Goal: Task Accomplishment & Management: Complete application form

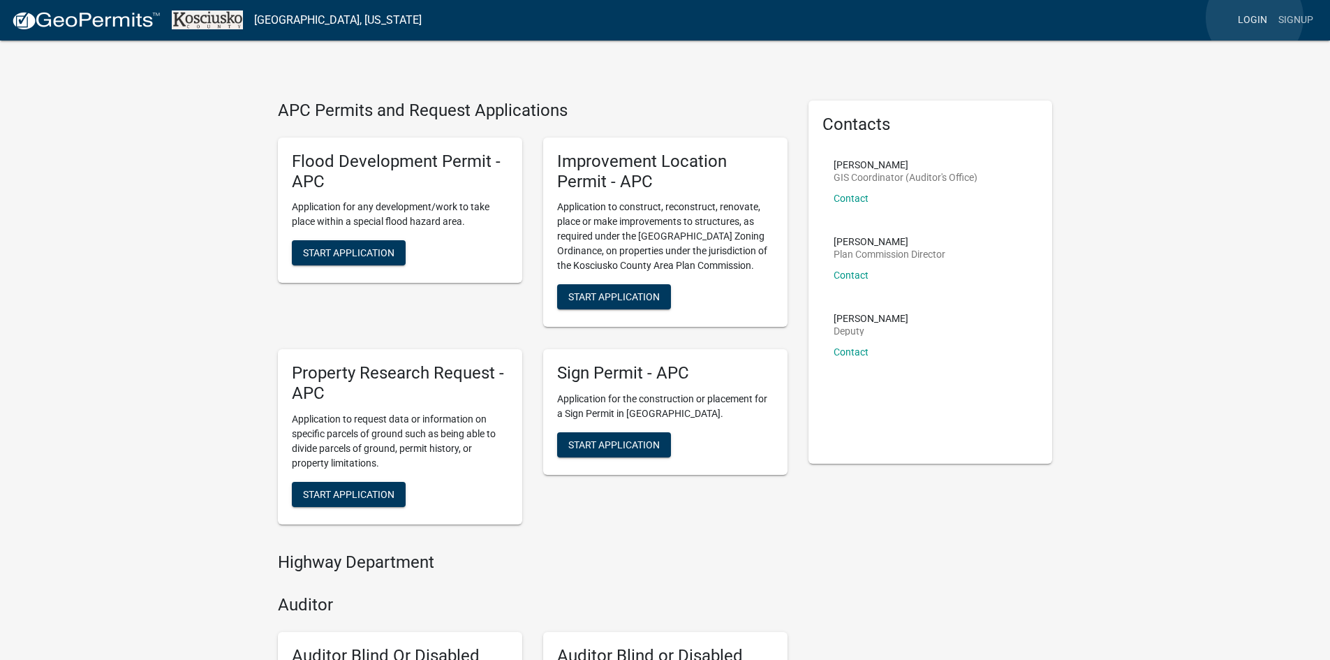
click at [1255, 17] on link "Login" at bounding box center [1253, 20] width 41 height 27
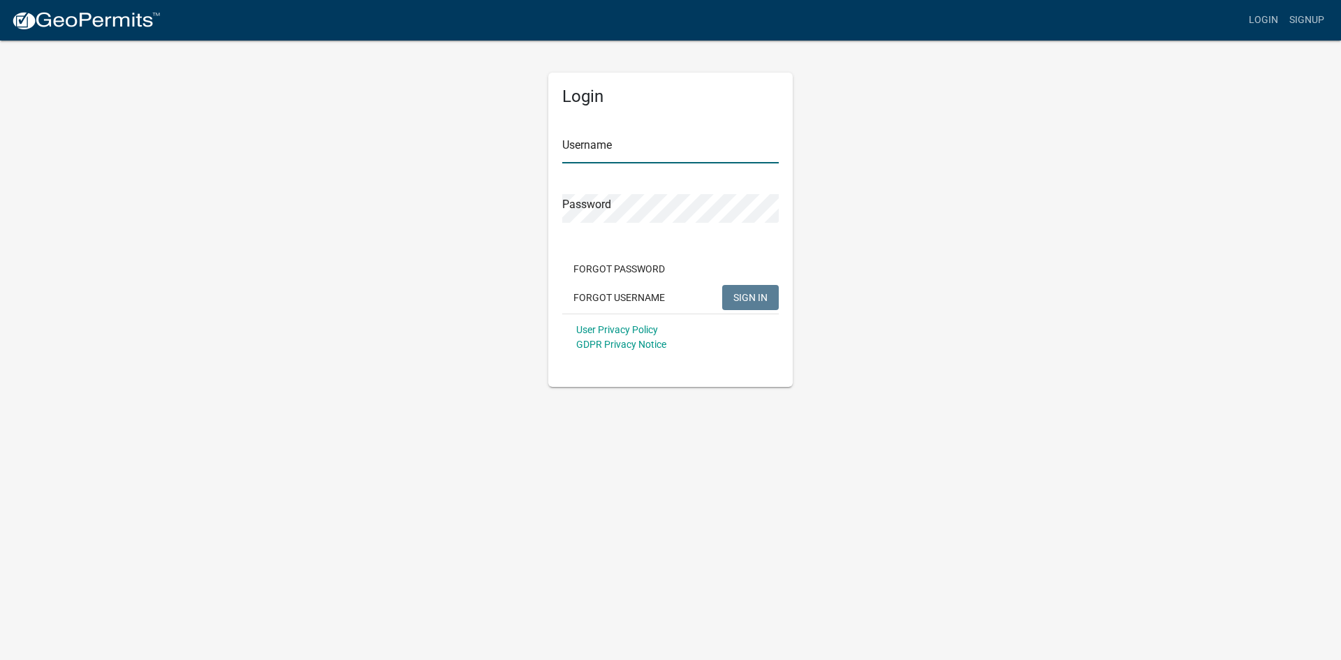
type input "[PERSON_NAME]"
click at [745, 294] on span "SIGN IN" at bounding box center [750, 296] width 34 height 11
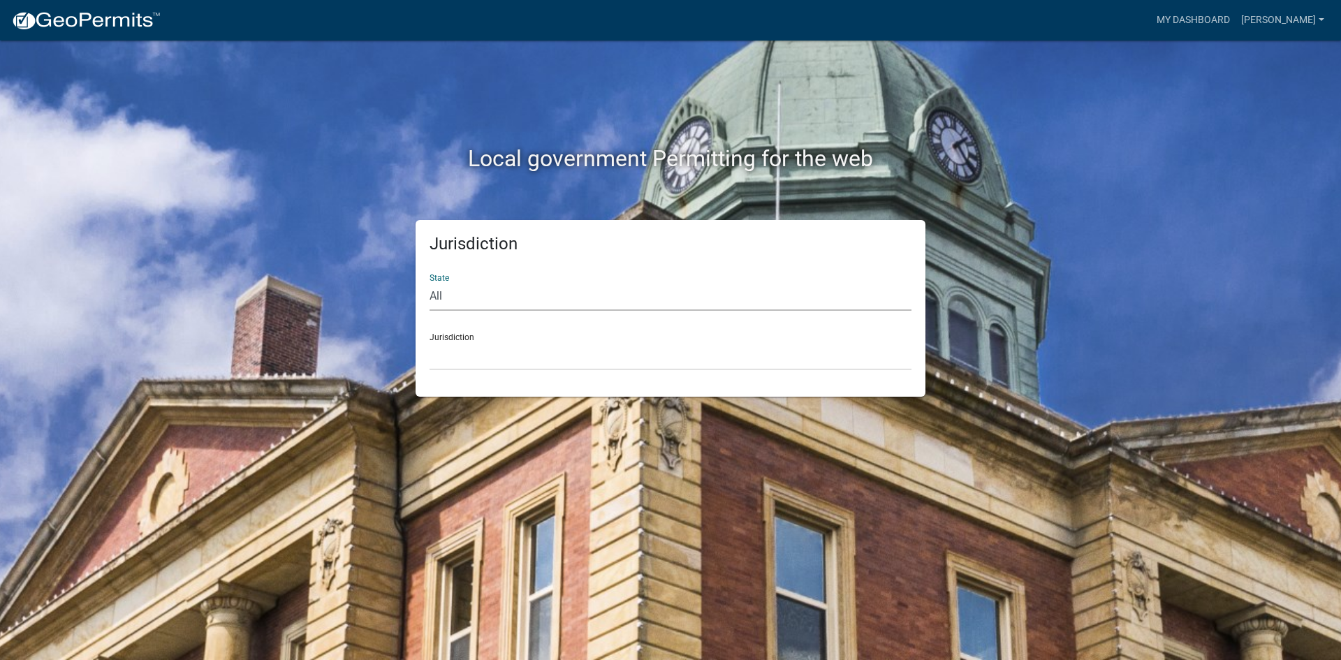
click at [494, 298] on select "All [US_STATE] [US_STATE] [US_STATE] [US_STATE] [US_STATE] [US_STATE] [US_STATE…" at bounding box center [670, 296] width 482 height 29
select select "[US_STATE]"
click at [429, 282] on select "All [US_STATE] [US_STATE] [US_STATE] [US_STATE] [US_STATE] [US_STATE] [US_STATE…" at bounding box center [670, 296] width 482 height 29
click at [489, 353] on select "City of [GEOGRAPHIC_DATA], [US_STATE] City of [GEOGRAPHIC_DATA], [US_STATE] Cit…" at bounding box center [670, 355] width 482 height 29
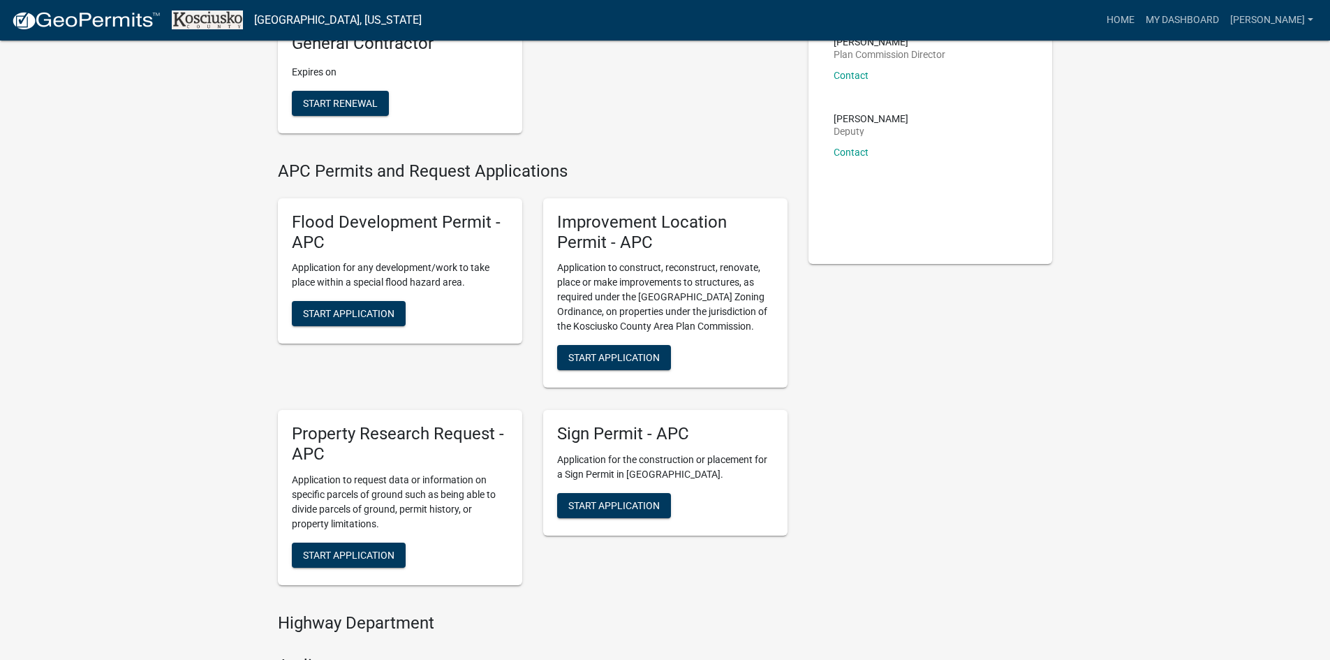
scroll to position [209, 0]
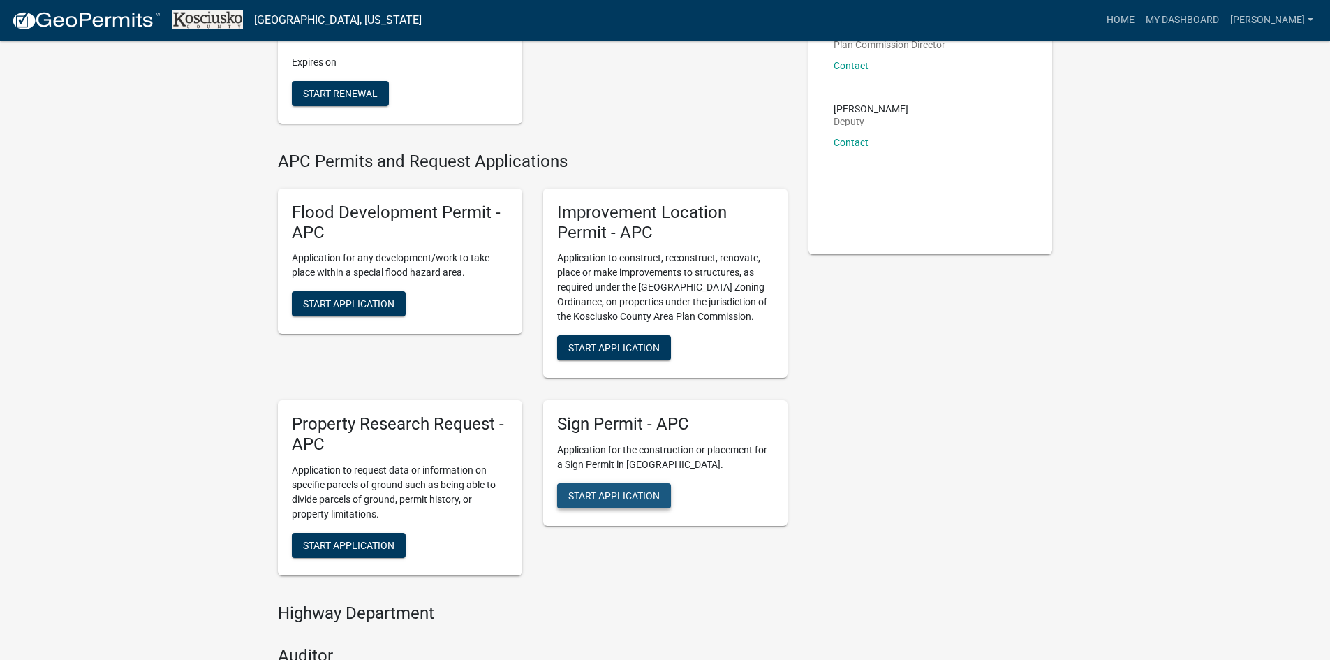
click at [645, 498] on span "Start Application" at bounding box center [613, 495] width 91 height 11
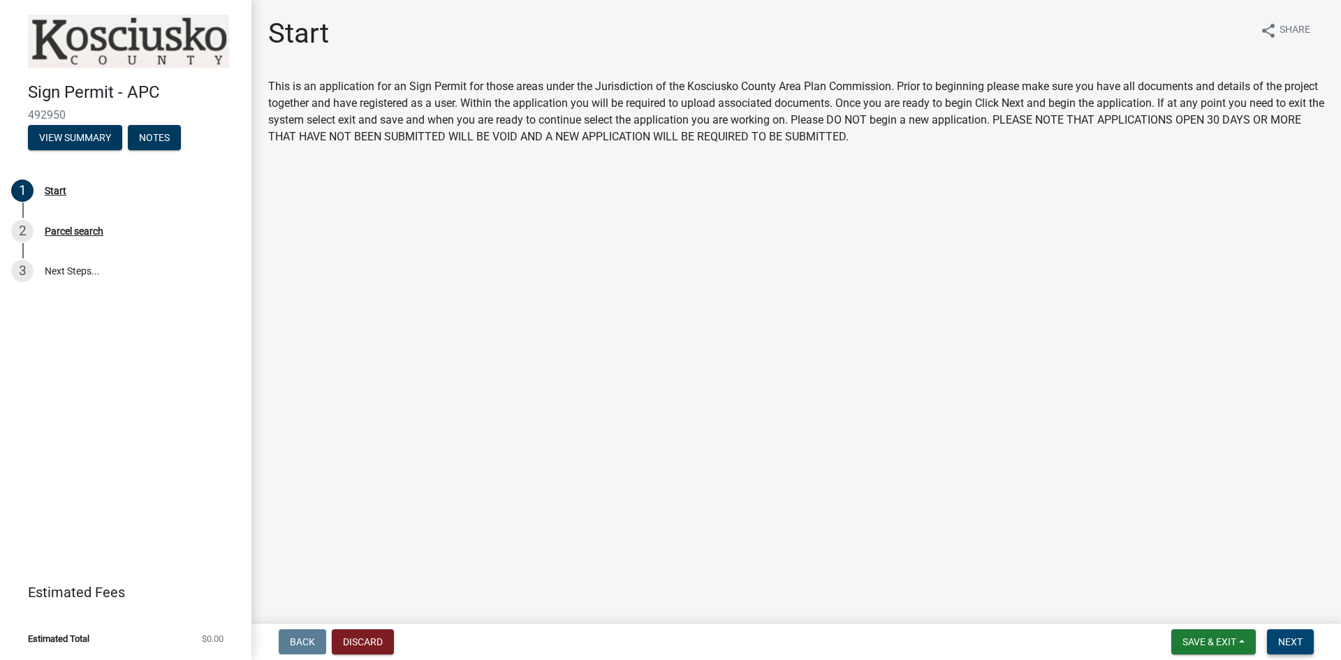
click at [1288, 642] on span "Next" at bounding box center [1290, 641] width 24 height 11
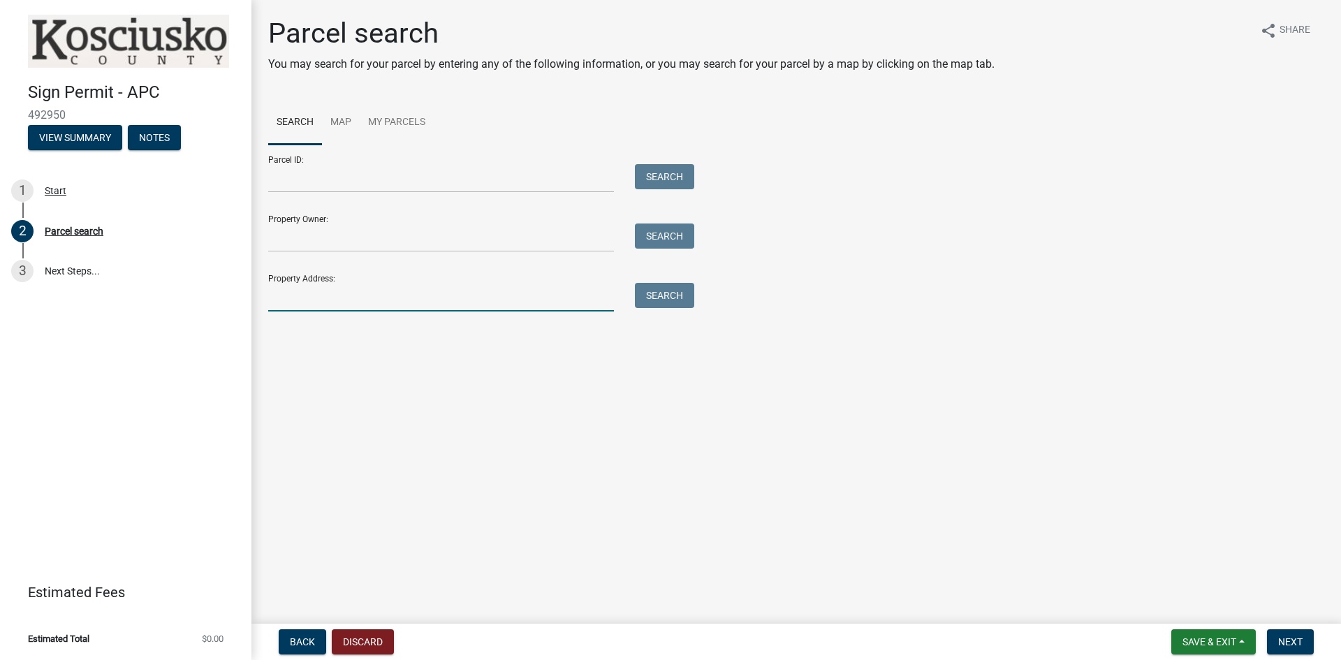
click at [275, 300] on input "Property Address:" at bounding box center [441, 297] width 346 height 29
type input "1015 S HUNTINGTON"
click at [652, 297] on button "Search" at bounding box center [664, 295] width 59 height 25
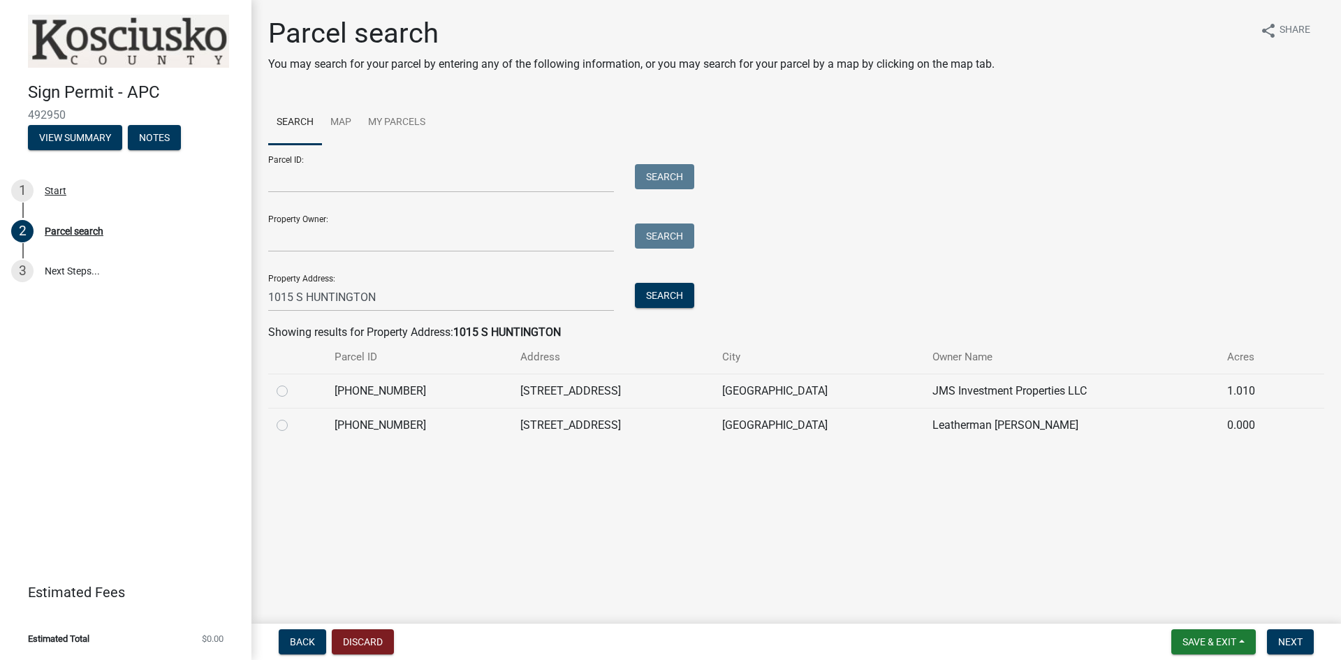
click at [293, 383] on label at bounding box center [293, 383] width 0 height 0
click at [293, 392] on input "radio" at bounding box center [297, 387] width 9 height 9
radio input "true"
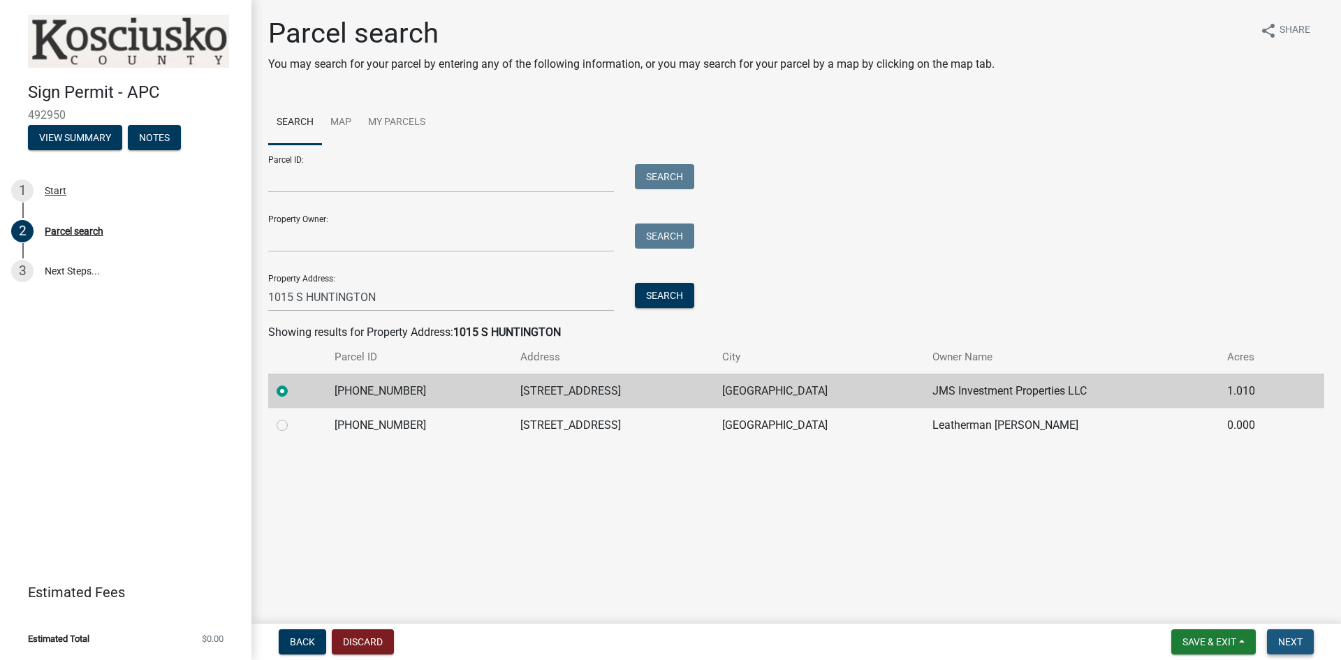
click at [1291, 641] on span "Next" at bounding box center [1290, 641] width 24 height 11
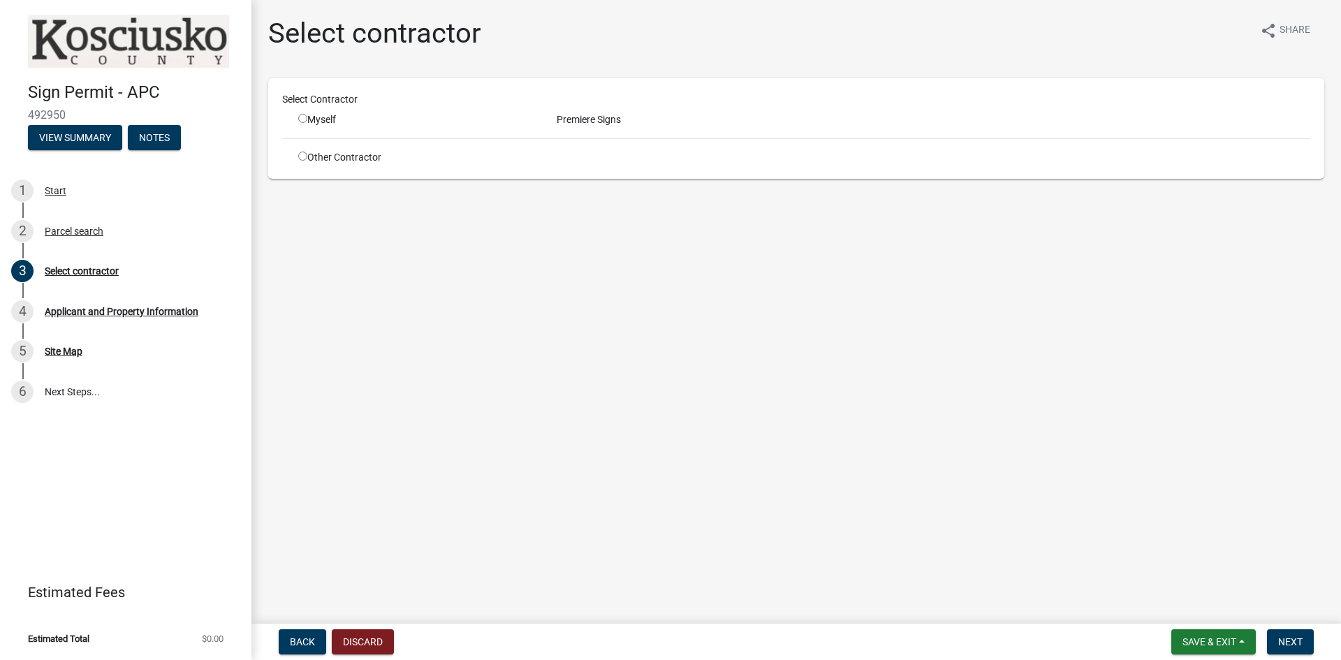
click at [302, 117] on input "radio" at bounding box center [302, 118] width 9 height 9
radio input "true"
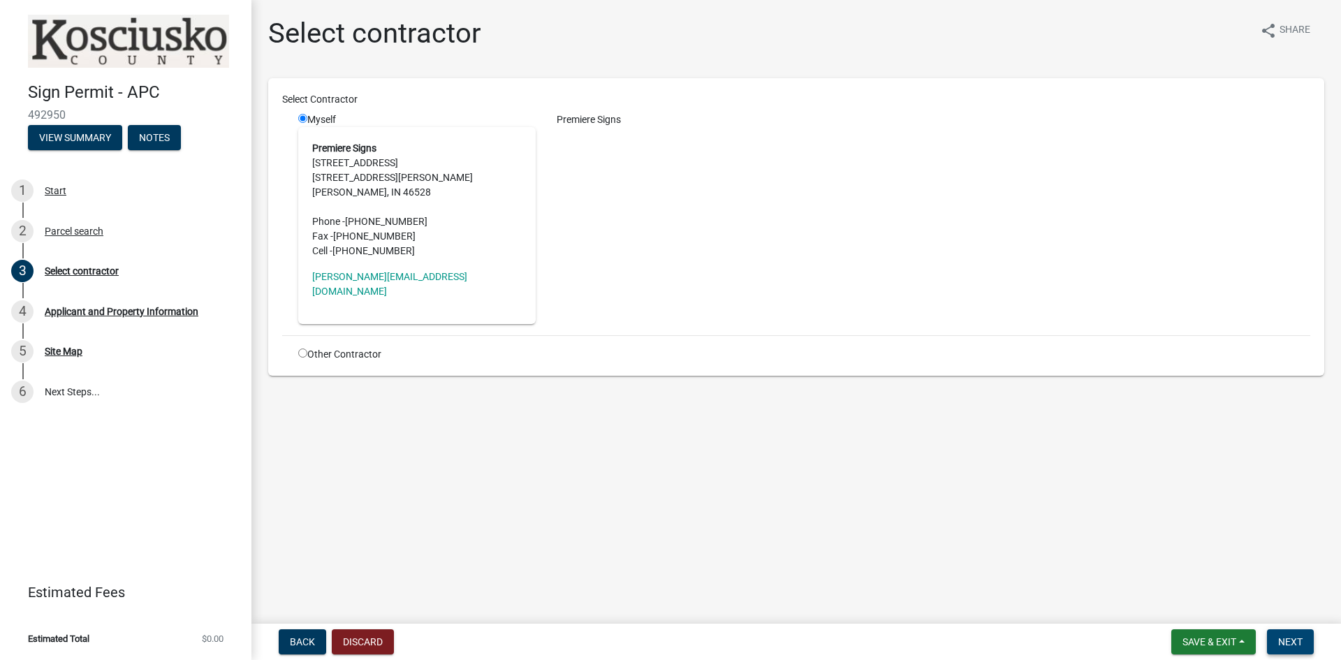
drag, startPoint x: 1304, startPoint y: 646, endPoint x: 1270, endPoint y: 628, distance: 37.8
click at [1304, 646] on button "Next" at bounding box center [1290, 641] width 47 height 25
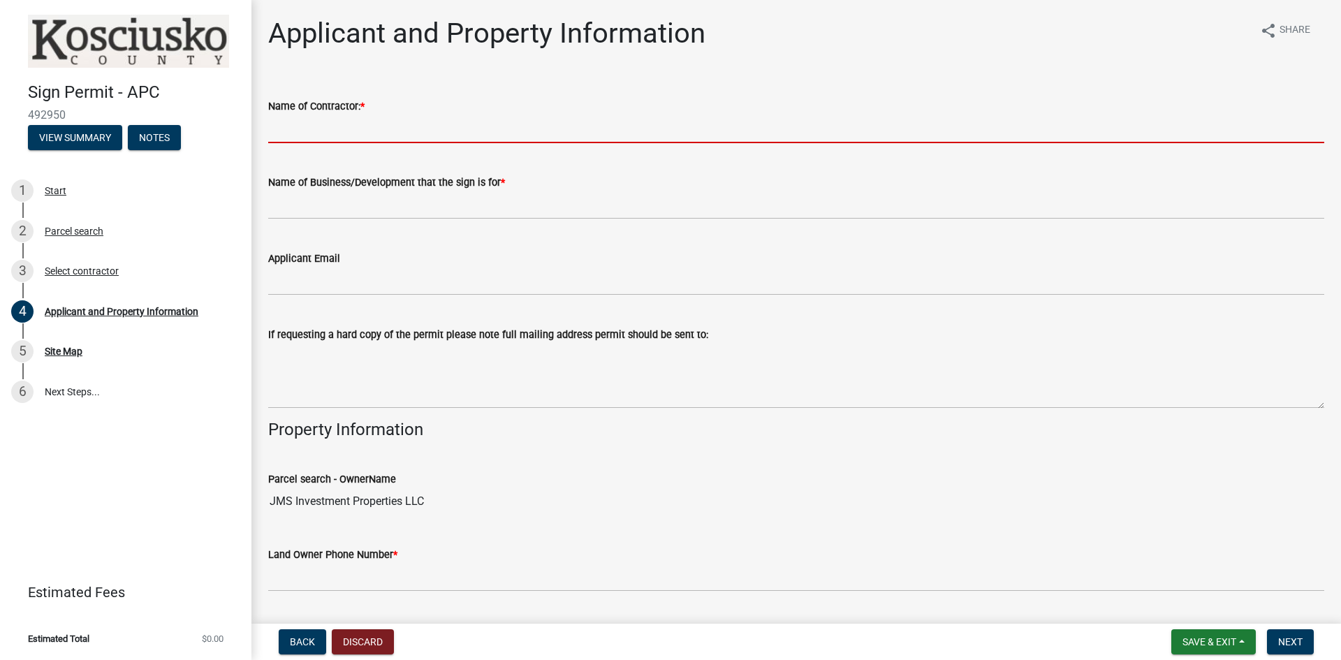
click at [310, 130] on input "Name of Contractor: *" at bounding box center [796, 129] width 1056 height 29
type input "[PERSON_NAME]"
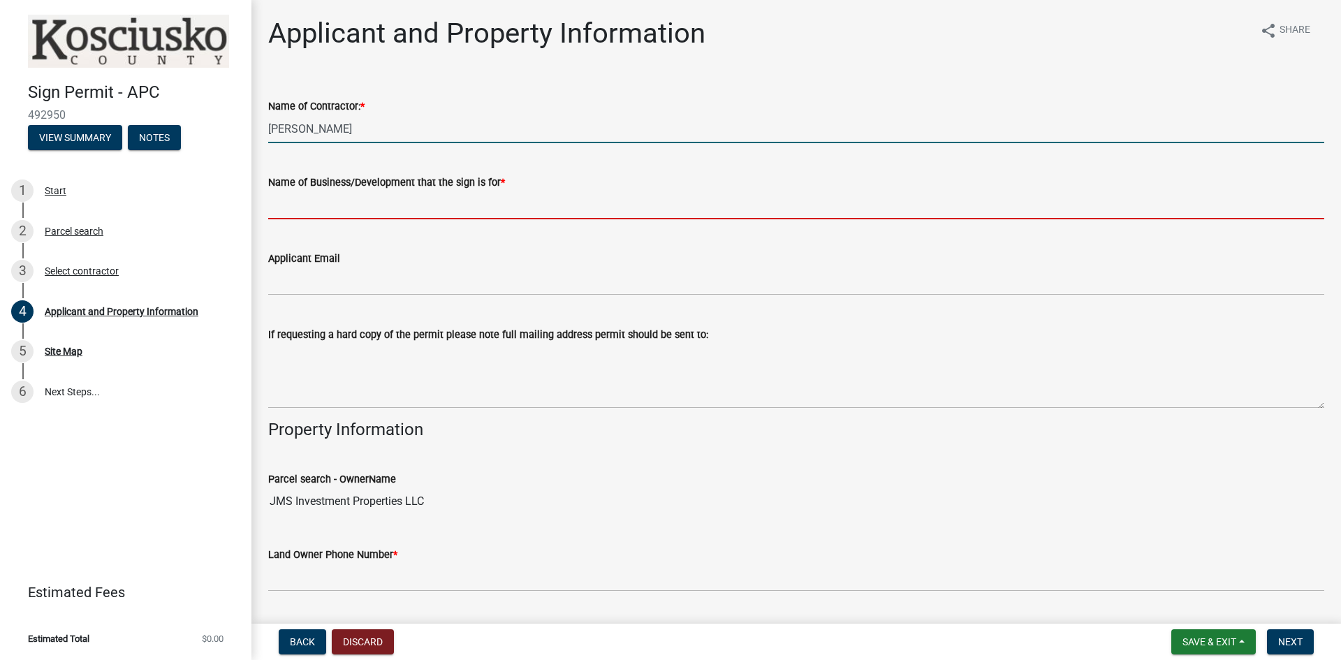
type input "Premiere Signs"
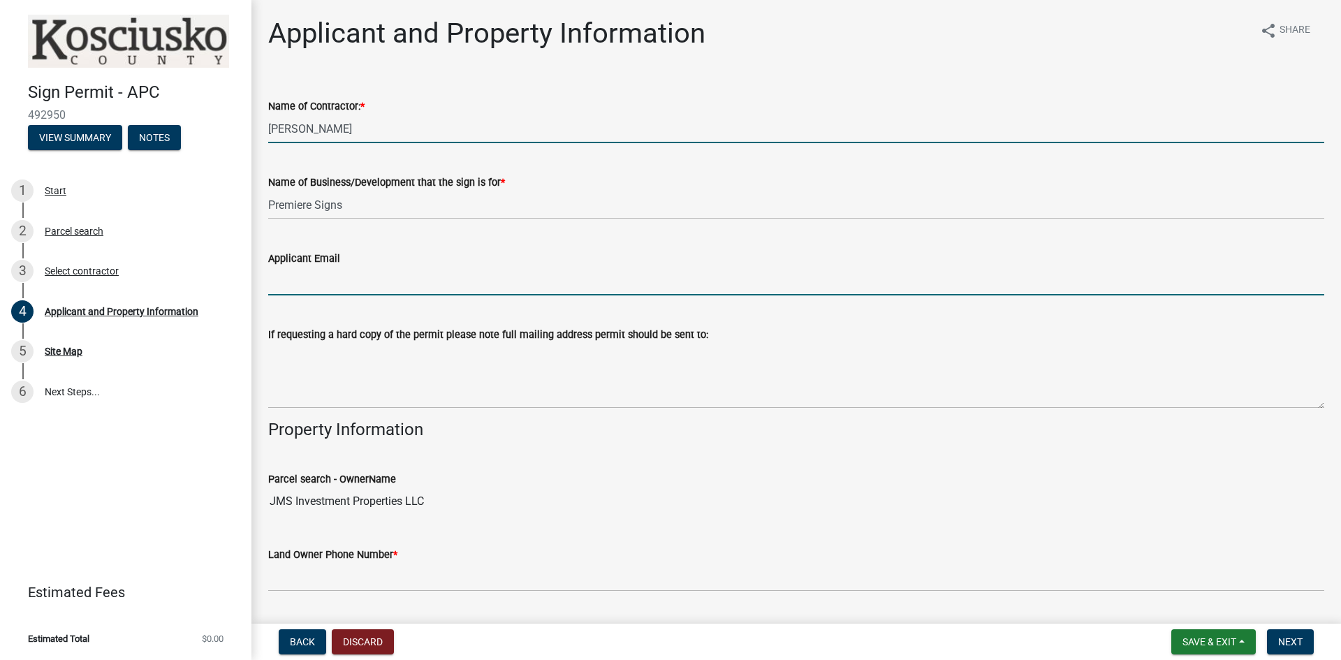
type input "[PERSON_NAME][EMAIL_ADDRESS][DOMAIN_NAME]"
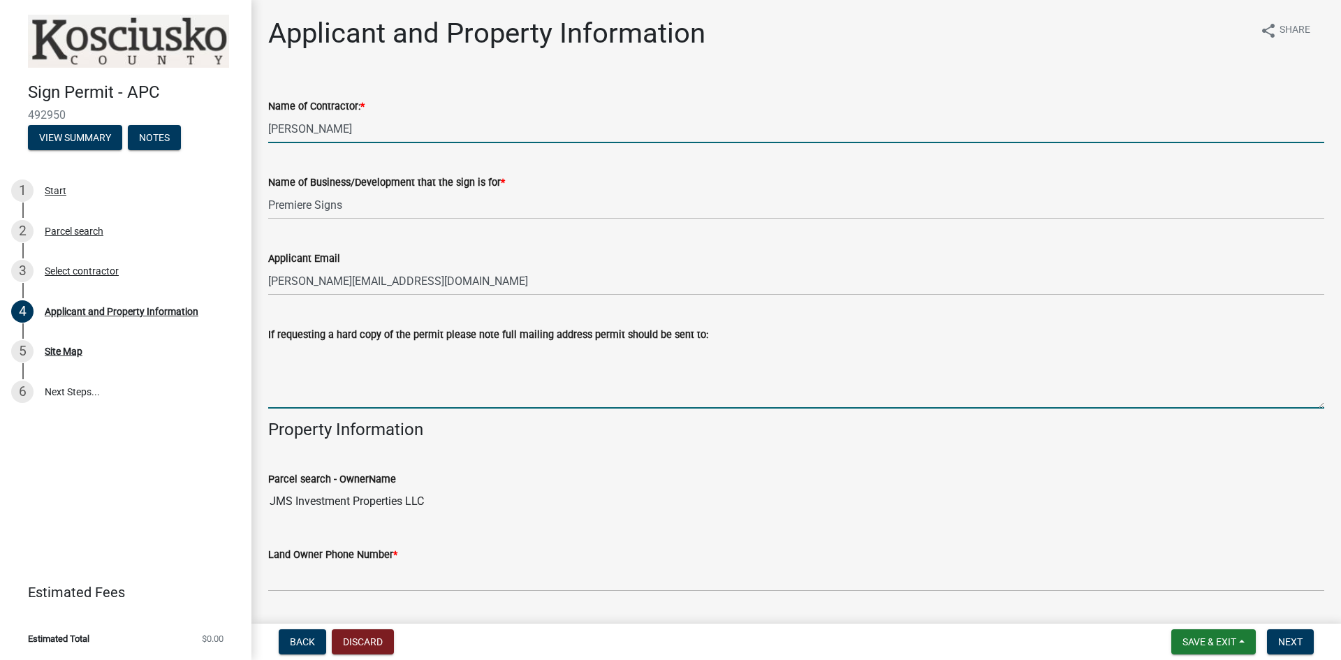
type textarea "[STREET_ADDRESS]"
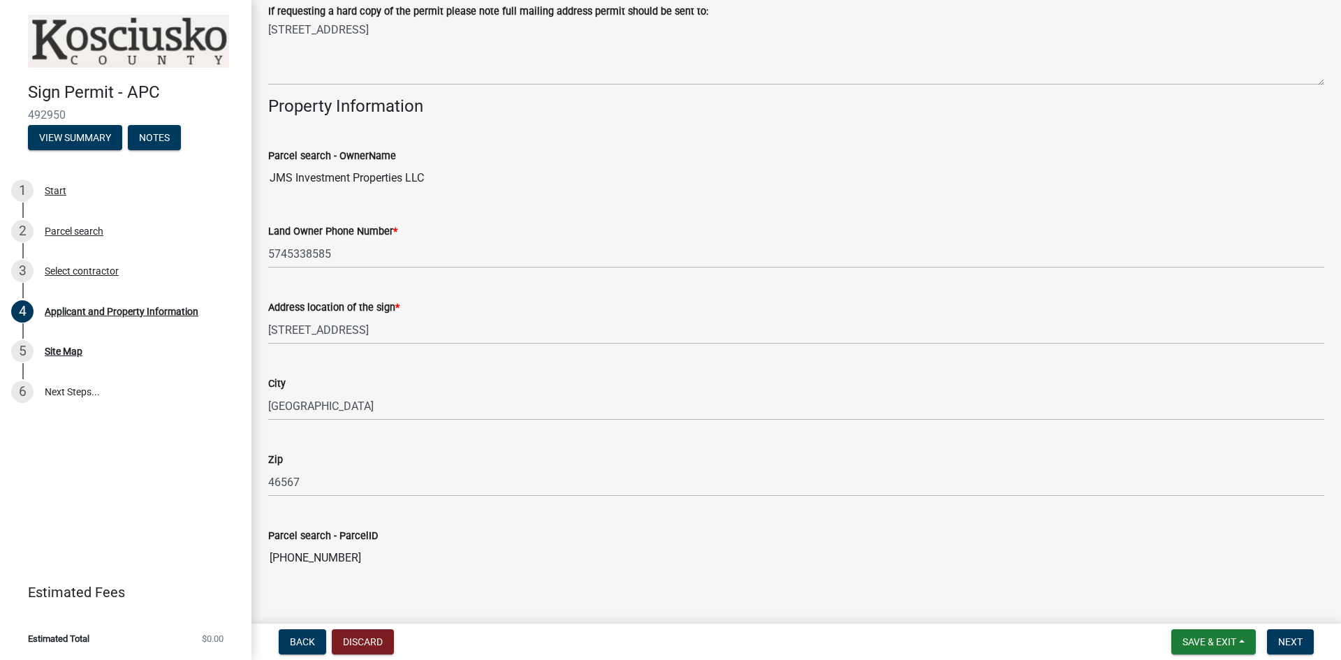
scroll to position [349, 0]
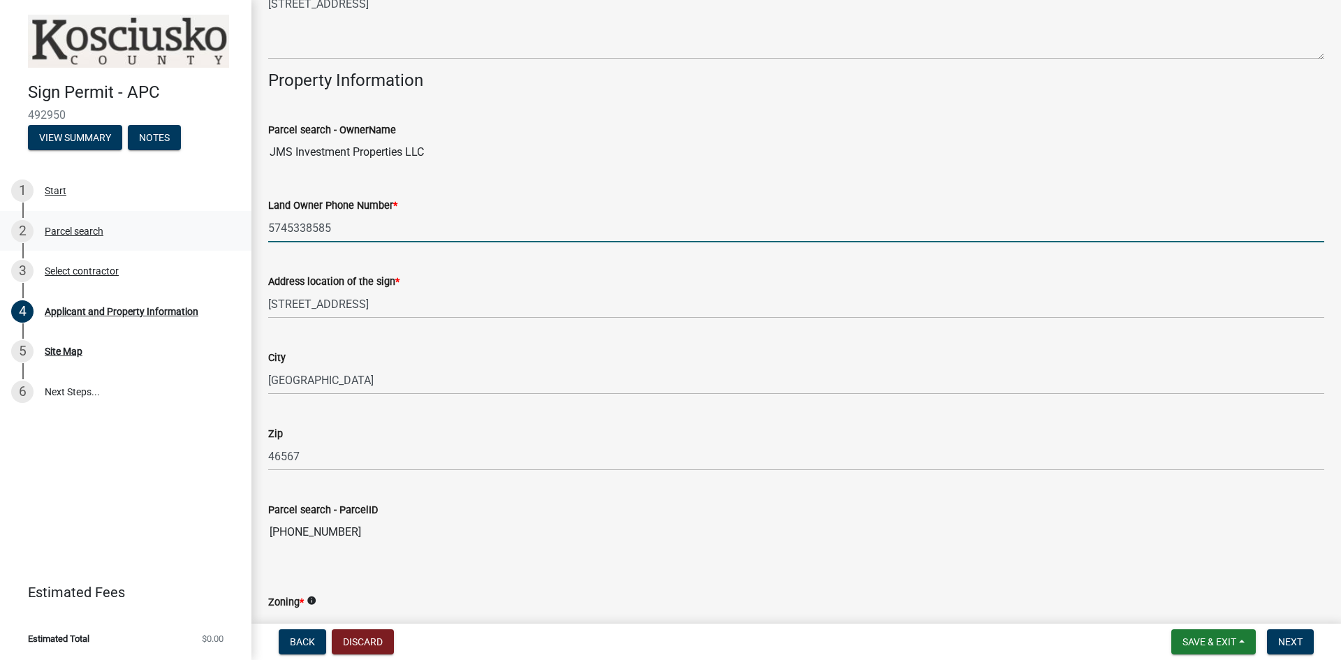
drag, startPoint x: 332, startPoint y: 226, endPoint x: 178, endPoint y: 223, distance: 153.7
click at [178, 223] on div "Sign Permit - APC 492950 View Summary Notes 1 Start 2 Parcel search 3 Select co…" at bounding box center [670, 330] width 1341 height 660
type input "2"
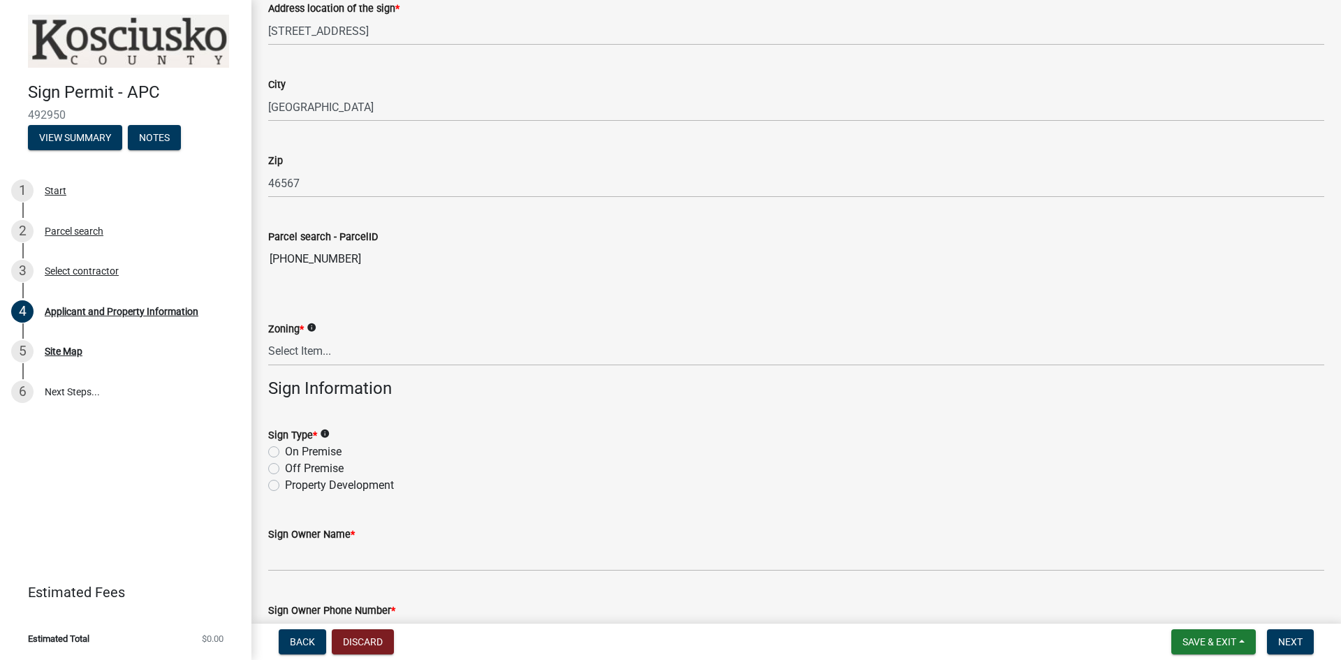
scroll to position [628, 0]
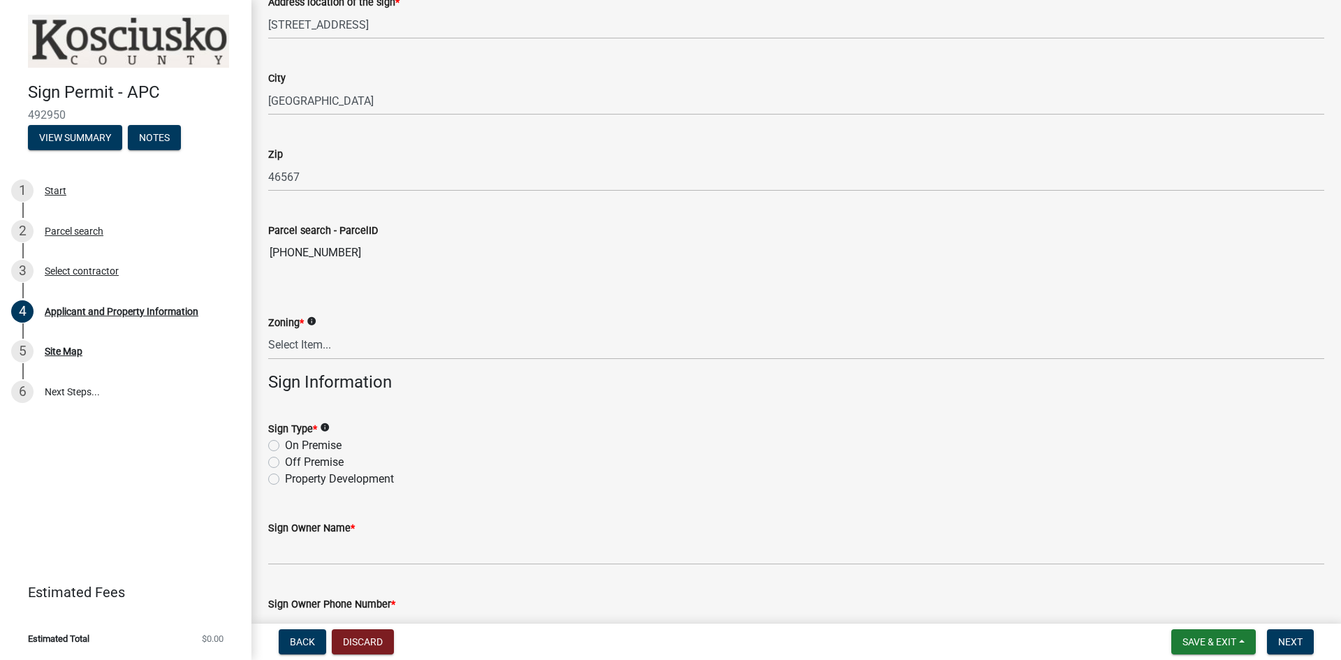
type input "269.783.6998"
click at [291, 344] on select "Select Item... Residential Agricultural Commercial Industrial 1 Industrial 2 In…" at bounding box center [796, 345] width 1056 height 29
click at [268, 331] on select "Select Item... Residential Agricultural Commercial Industrial 1 Industrial 2 In…" at bounding box center [796, 345] width 1056 height 29
select select "7e09fc80-bdbf-42b9-b796-164e07b79c47"
drag, startPoint x: 273, startPoint y: 443, endPoint x: 520, endPoint y: 444, distance: 246.5
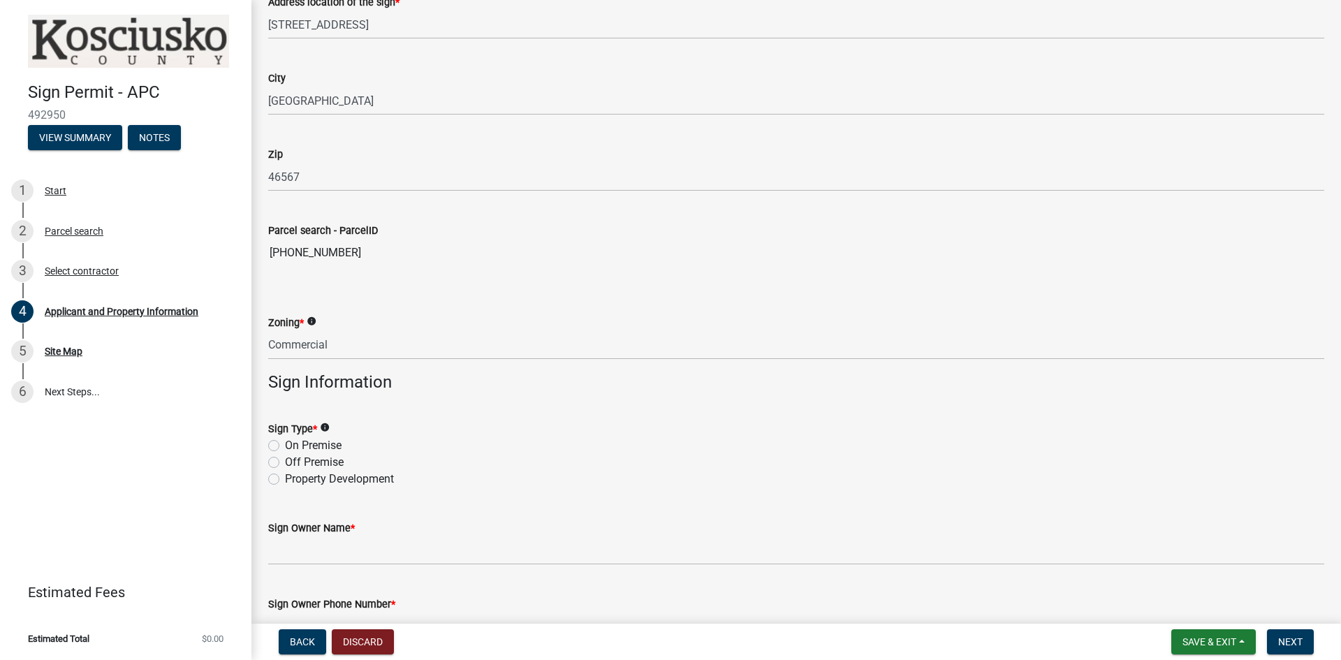
click at [285, 443] on label "On Premise" at bounding box center [313, 445] width 57 height 17
click at [285, 443] on input "On Premise" at bounding box center [289, 441] width 9 height 9
radio input "true"
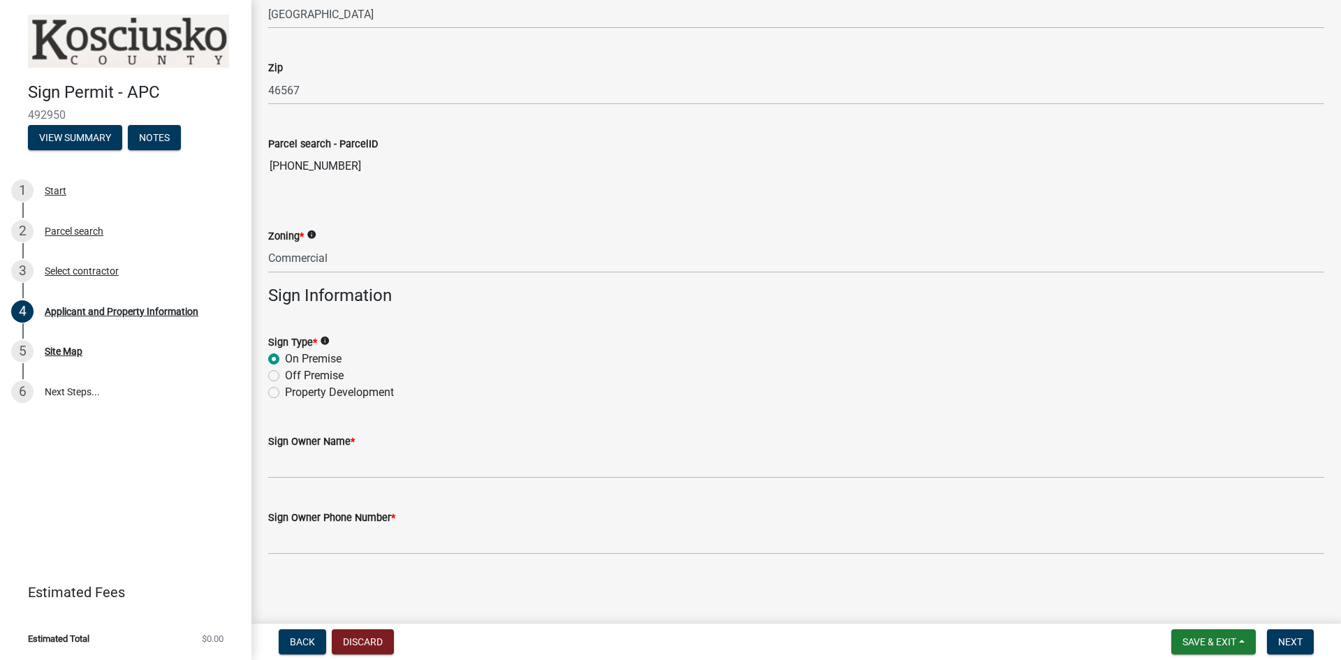
scroll to position [717, 0]
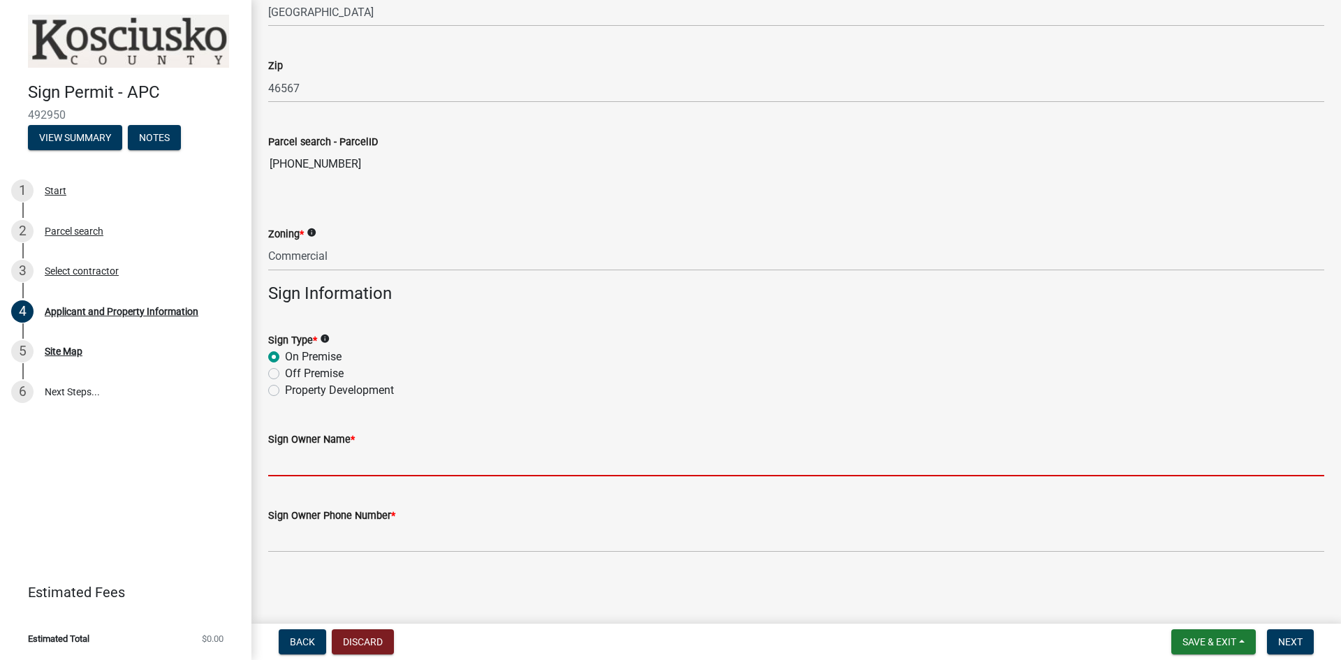
click at [307, 469] on input "Sign Owner Name *" at bounding box center [796, 462] width 1056 height 29
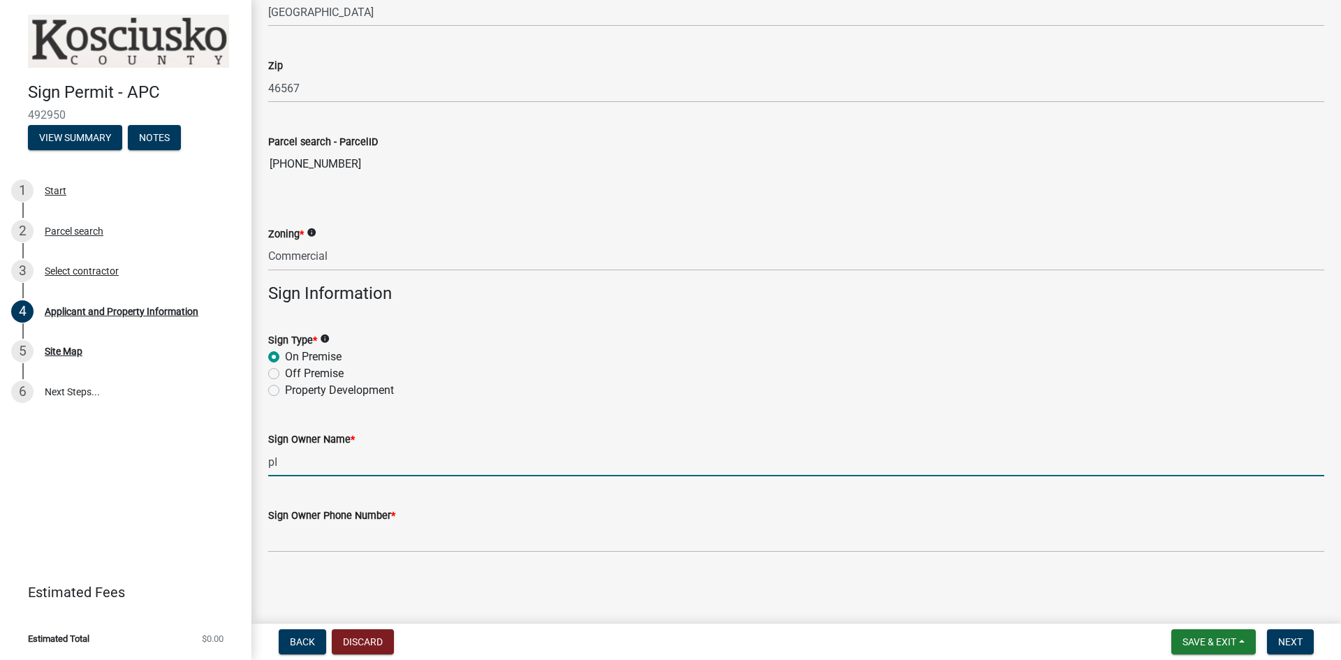
type input "p"
type input "Pier Perfection"
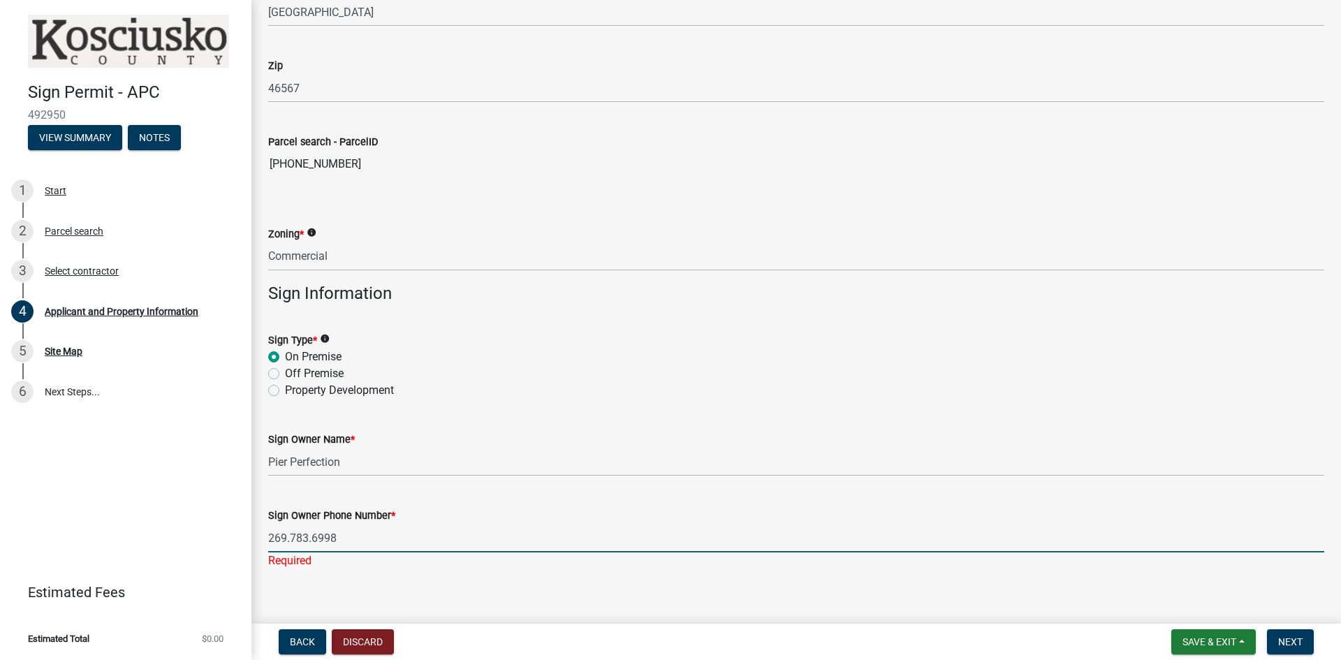
scroll to position [734, 0]
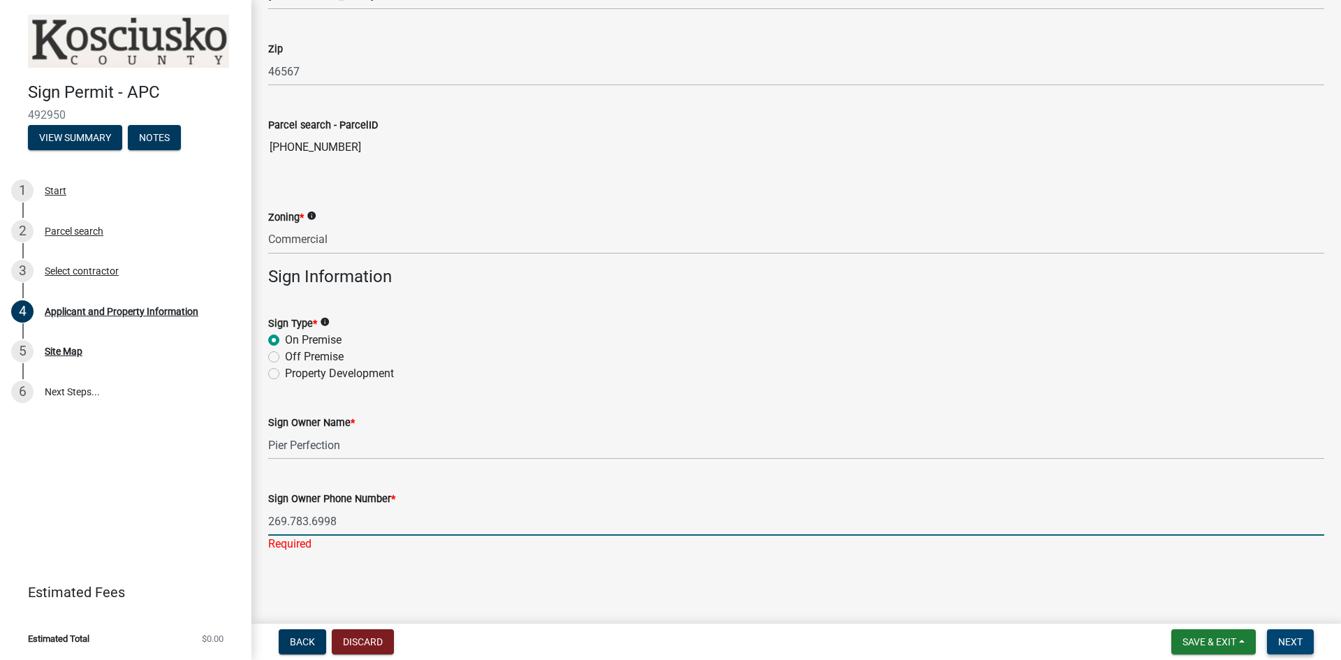
type input "269.783.6998"
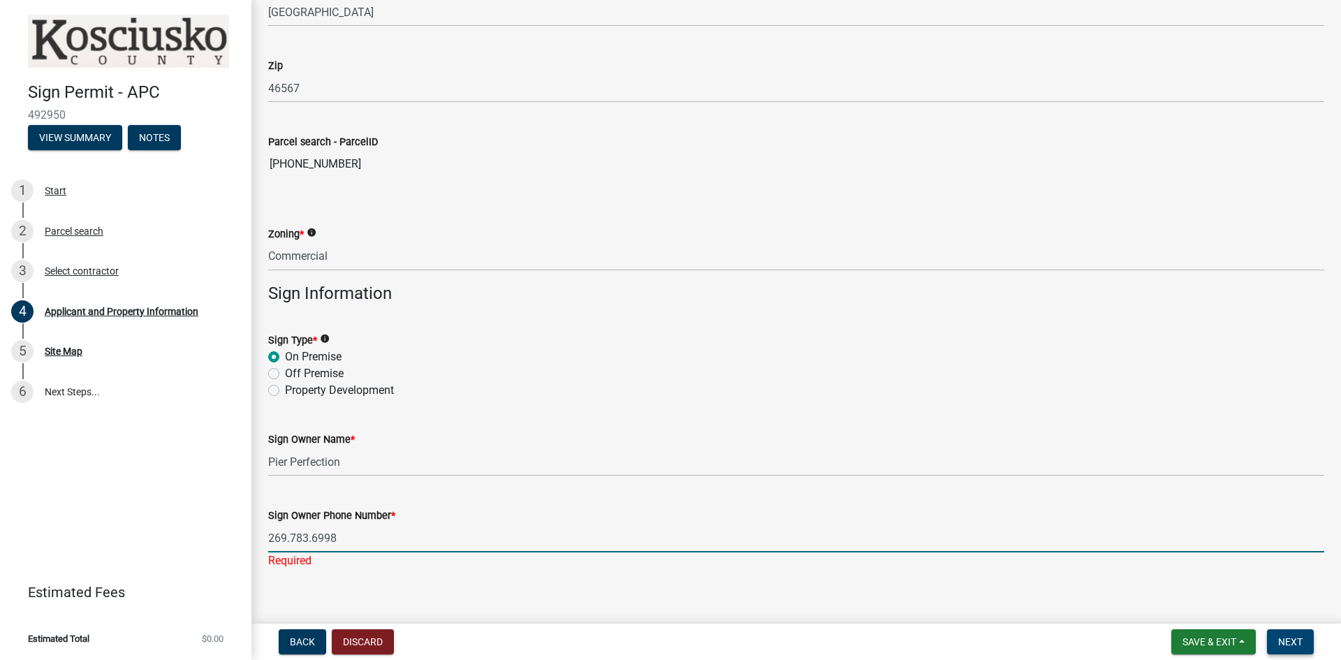
click at [1303, 641] on button "Next" at bounding box center [1290, 641] width 47 height 25
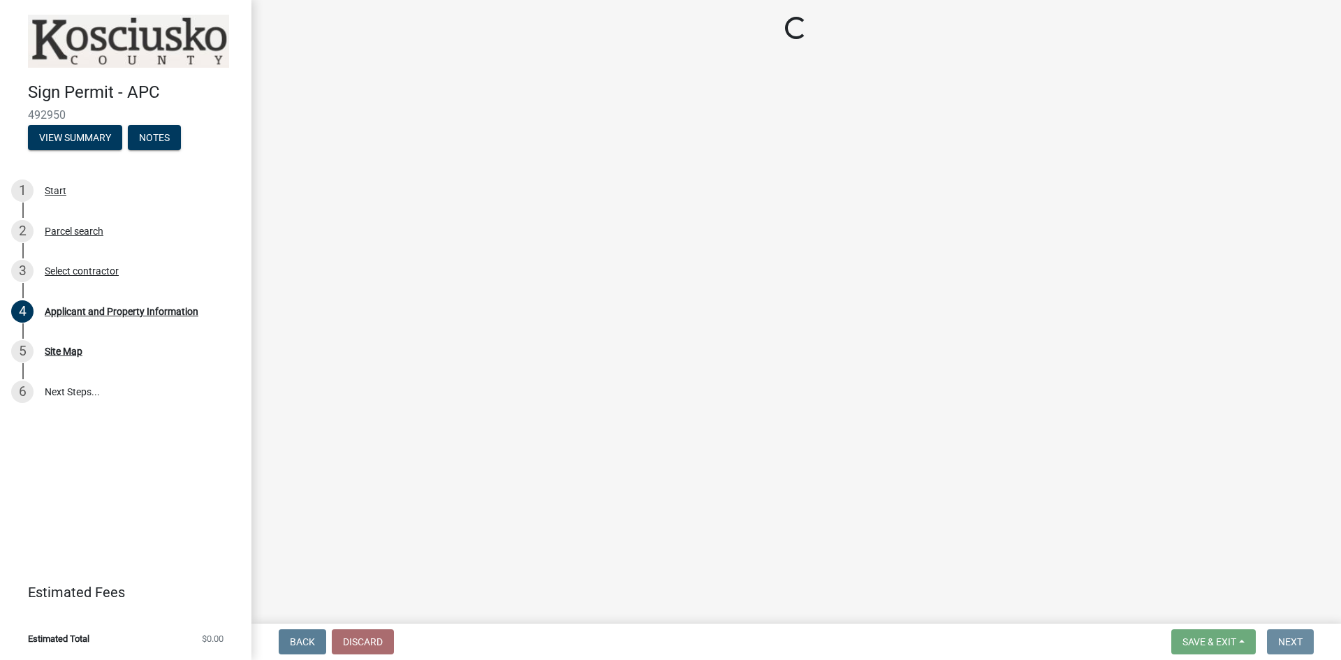
scroll to position [0, 0]
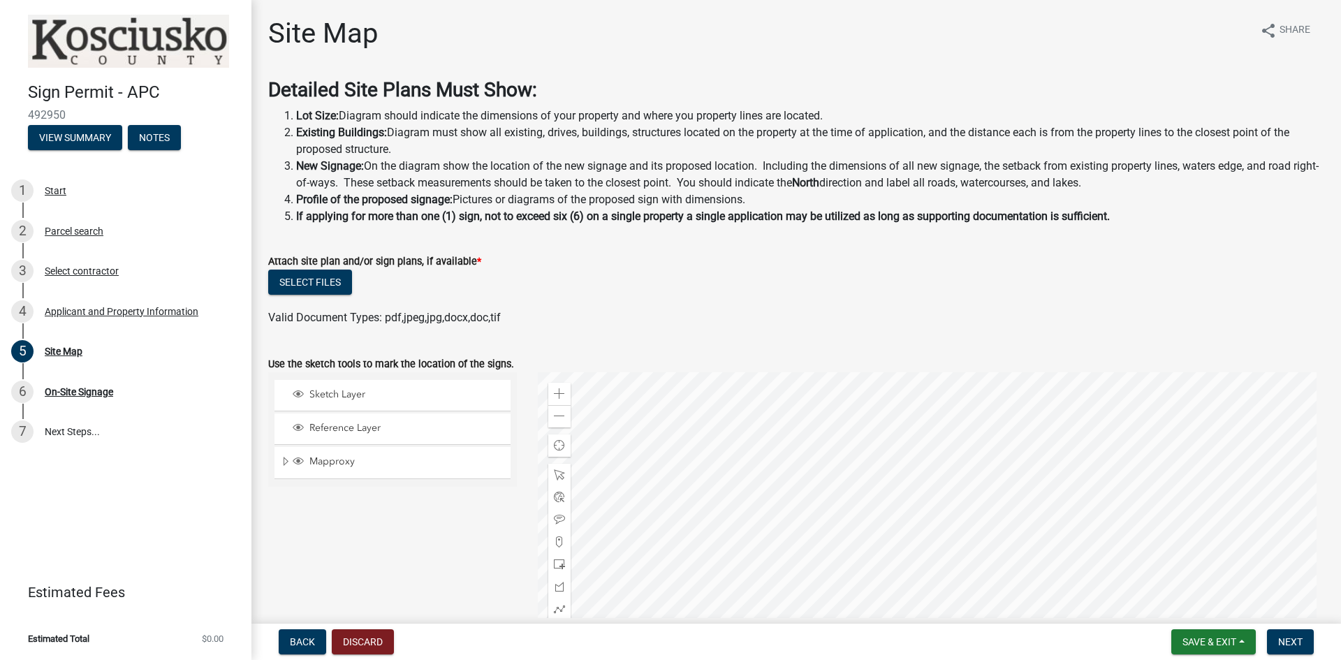
click at [658, 434] on div at bounding box center [931, 546] width 787 height 349
click at [312, 278] on button "Select files" at bounding box center [310, 282] width 84 height 25
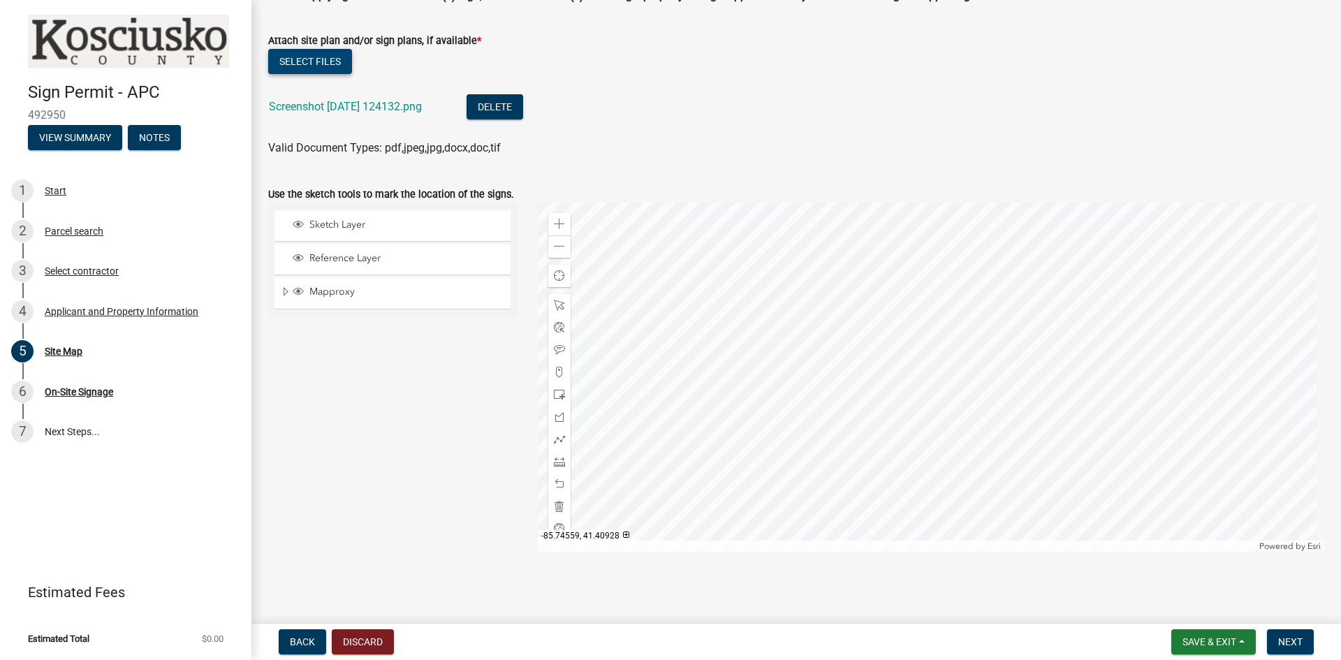
scroll to position [221, 0]
click at [306, 57] on button "Select files" at bounding box center [310, 60] width 84 height 25
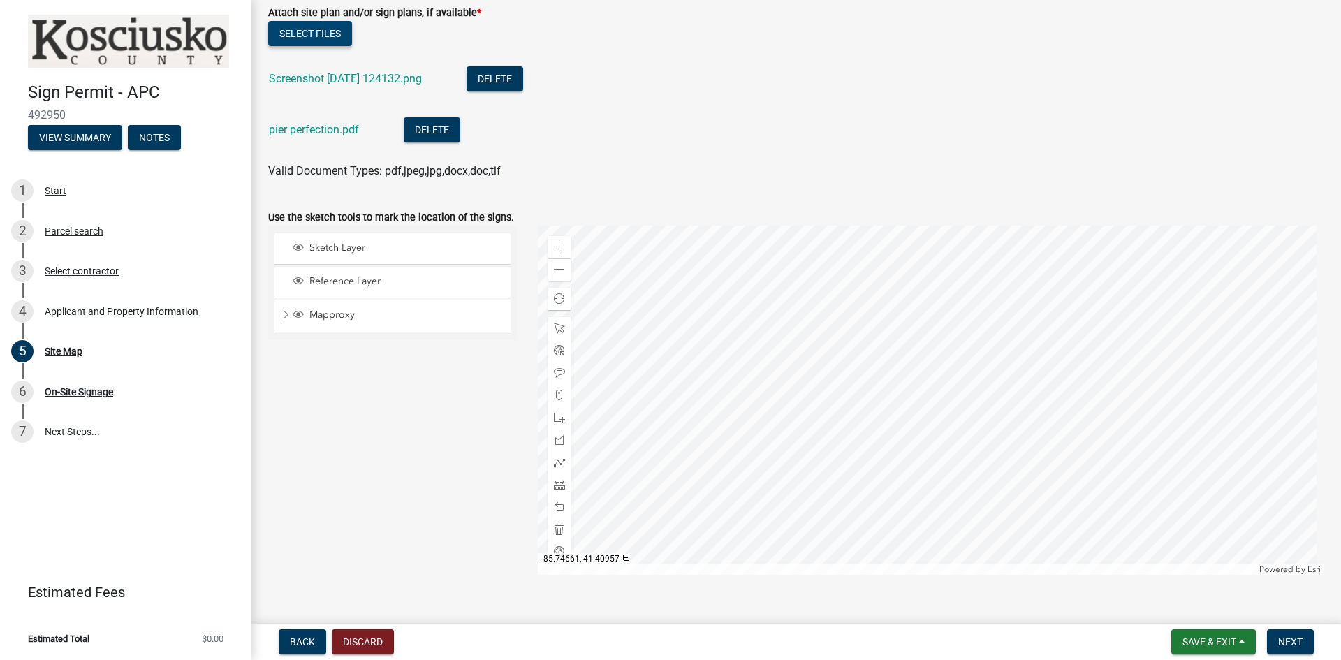
scroll to position [272, 0]
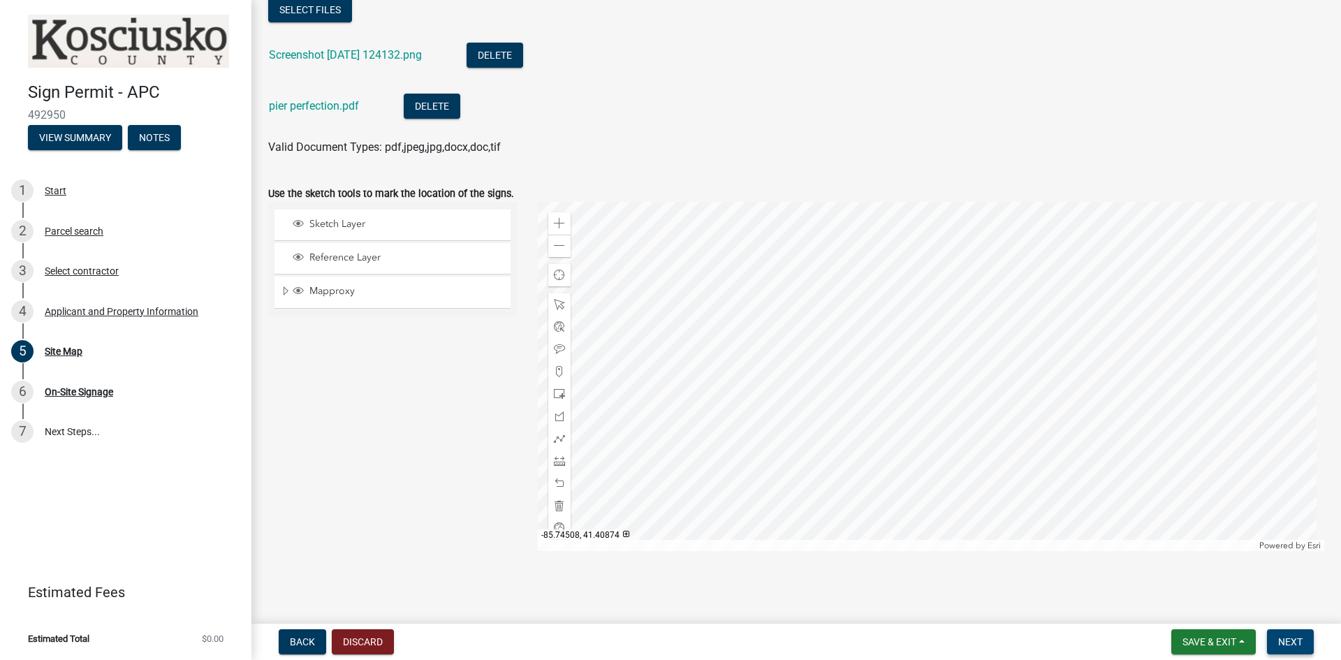
drag, startPoint x: 1297, startPoint y: 639, endPoint x: 1287, endPoint y: 630, distance: 13.3
click at [1297, 639] on span "Next" at bounding box center [1290, 641] width 24 height 11
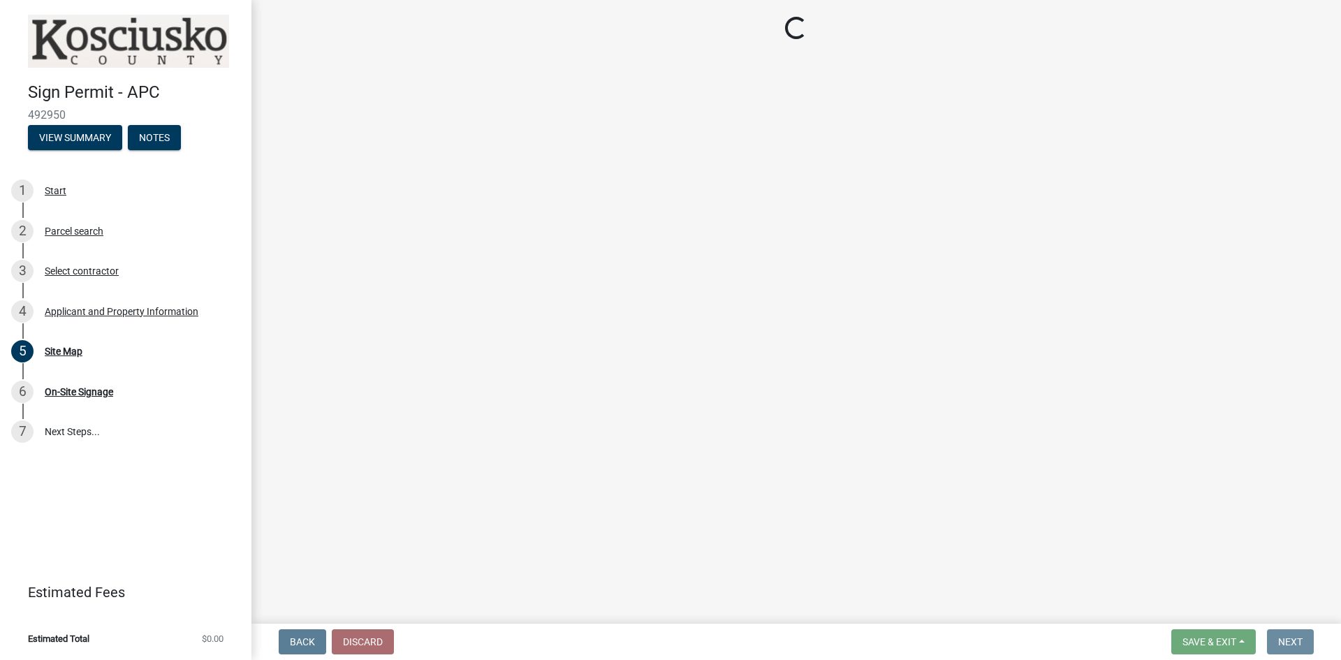
scroll to position [0, 0]
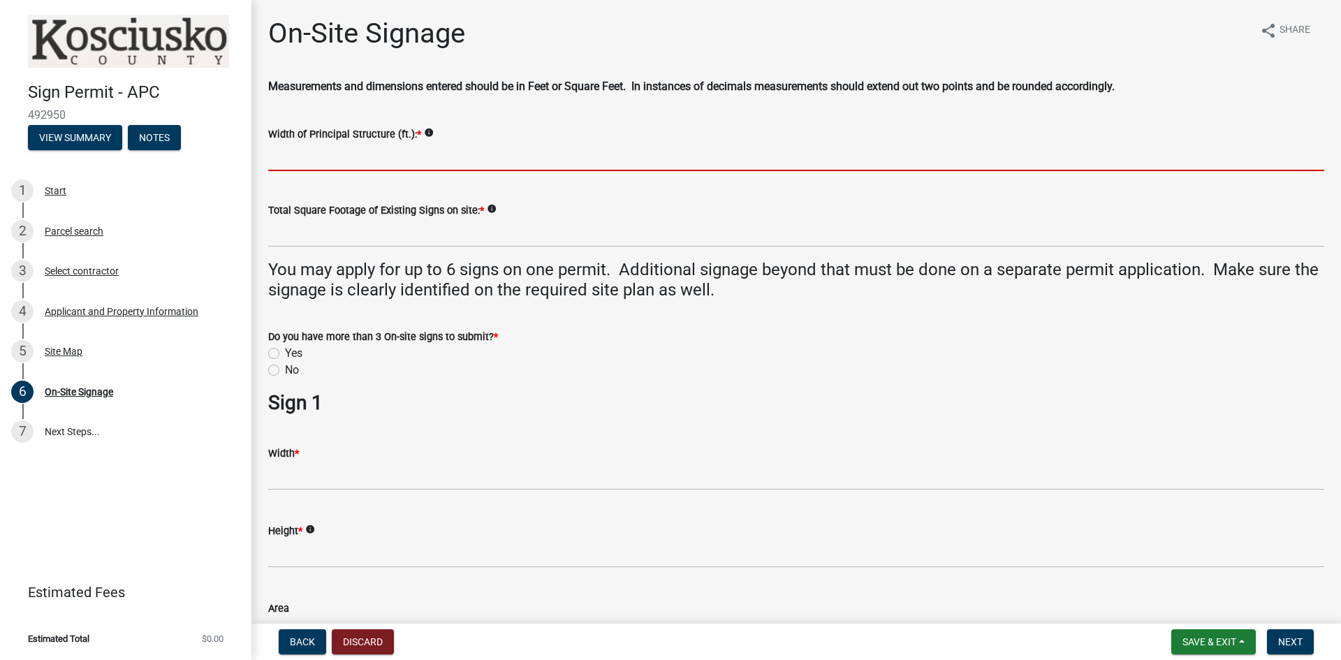
click at [355, 151] on input "Width of Principal Structure (ft.): *" at bounding box center [796, 156] width 1056 height 29
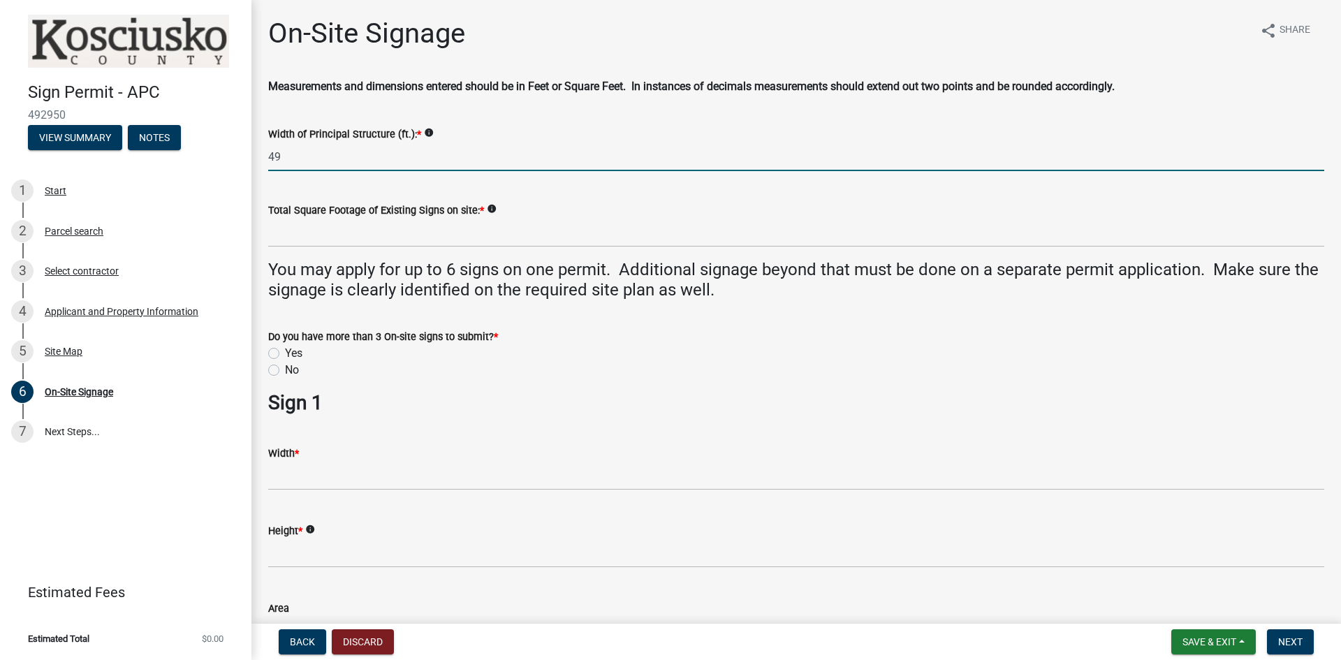
type input "49"
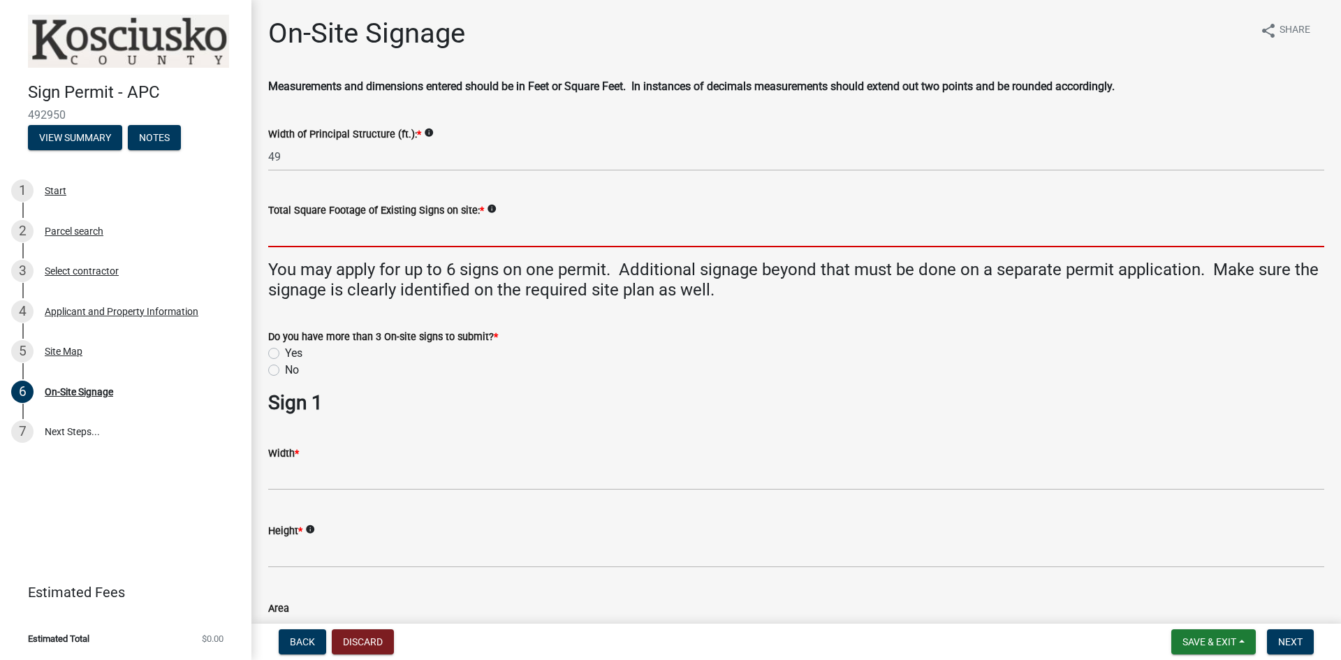
click at [274, 229] on input "text" at bounding box center [796, 233] width 1056 height 29
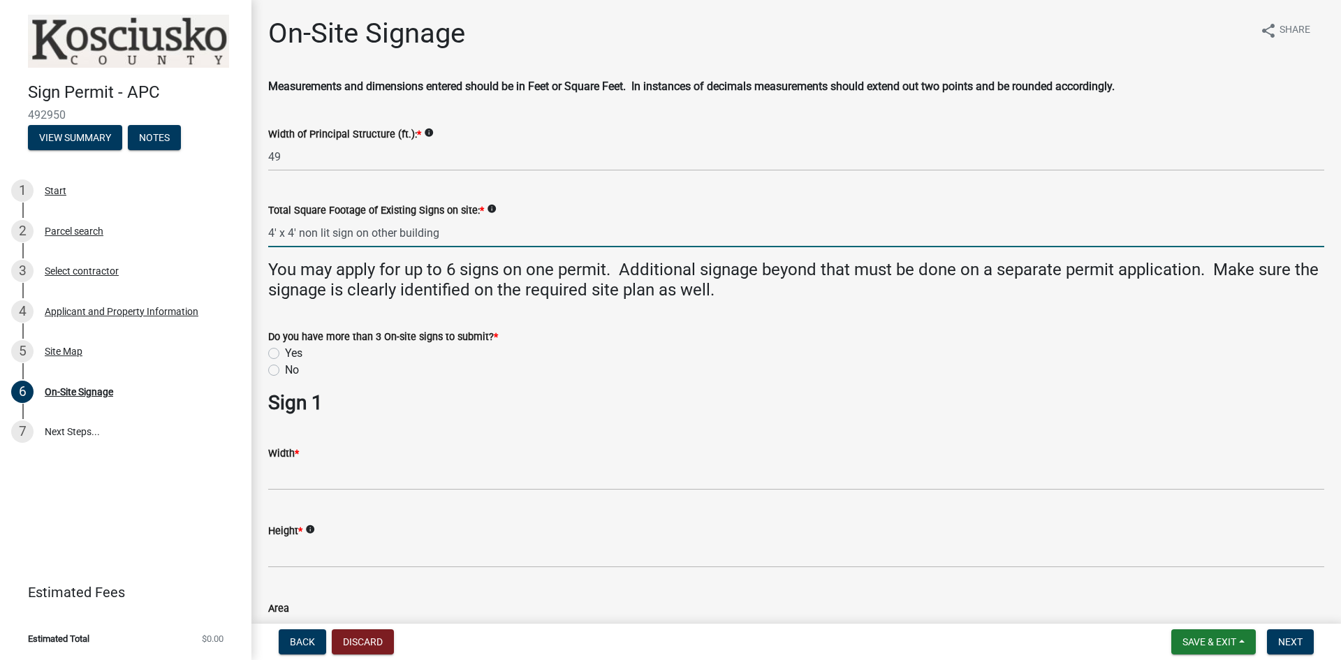
type input "44"
drag, startPoint x: 286, startPoint y: 235, endPoint x: 223, endPoint y: 235, distance: 63.5
click at [223, 235] on div "Sign Permit - APC 492950 View Summary Notes 1 Start 2 Parcel search 3 Select co…" at bounding box center [670, 330] width 1341 height 660
type input "0"
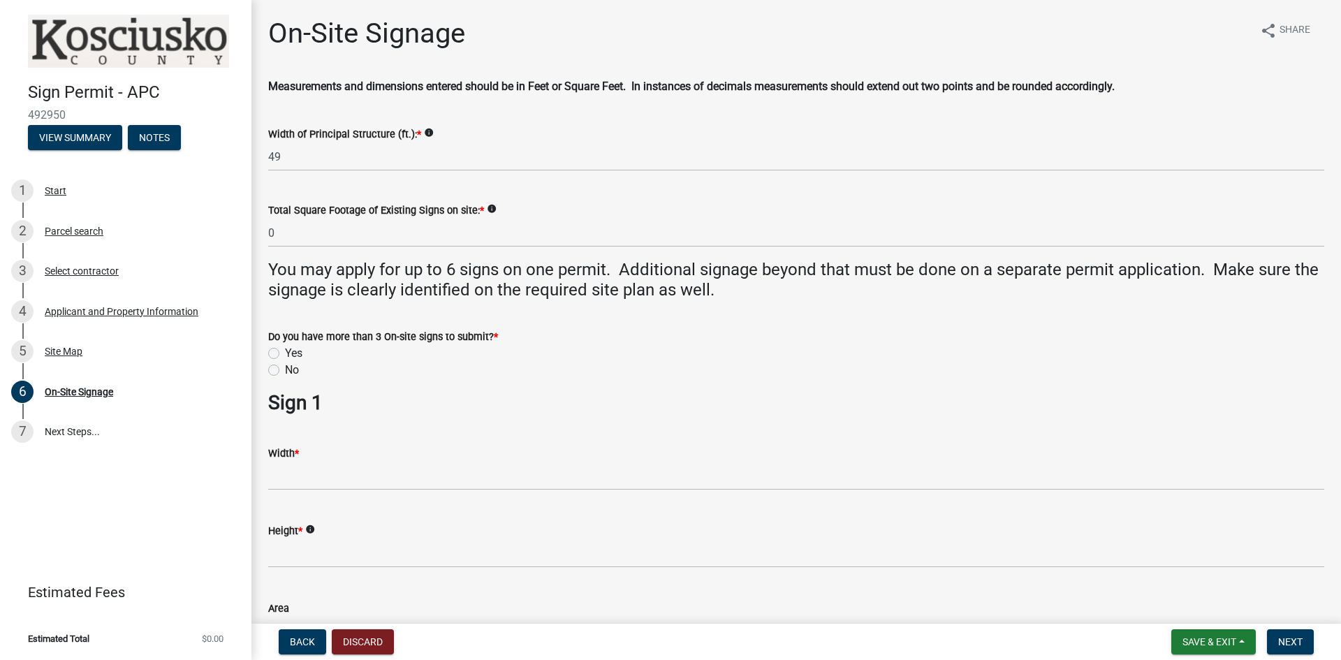
click at [285, 370] on label "No" at bounding box center [292, 370] width 14 height 17
click at [285, 370] on input "No" at bounding box center [289, 366] width 9 height 9
radio input "true"
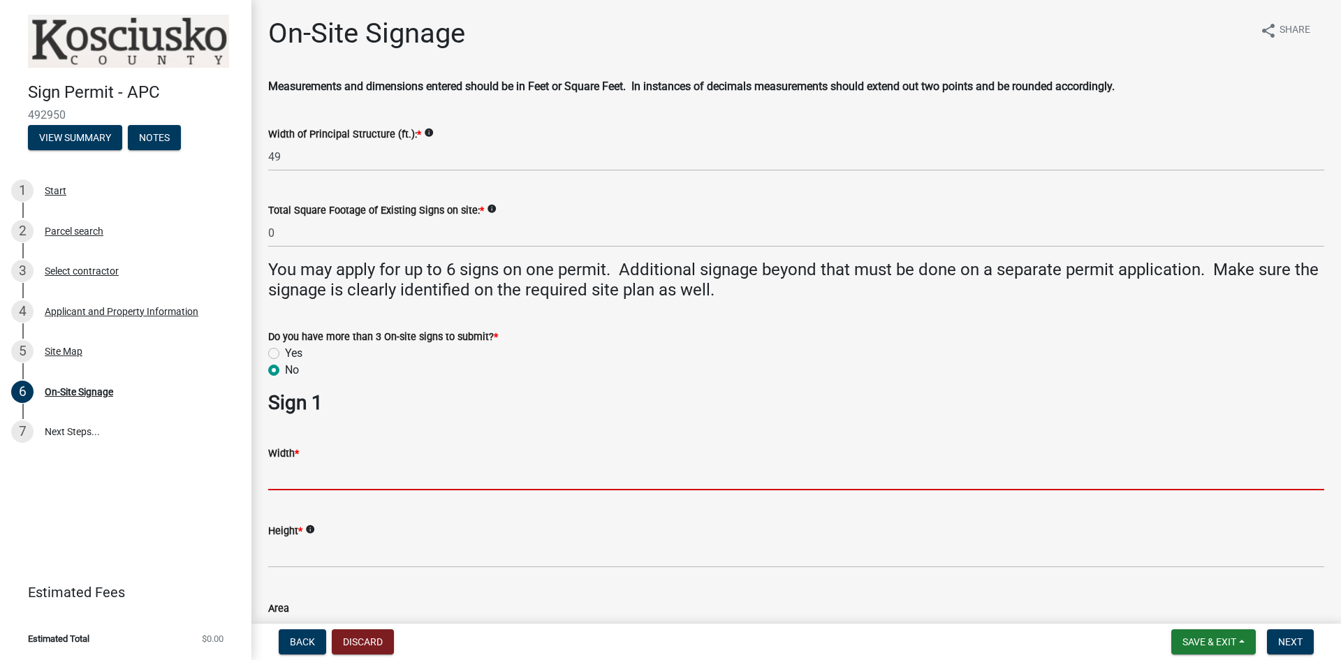
click at [283, 483] on input "text" at bounding box center [796, 476] width 1056 height 29
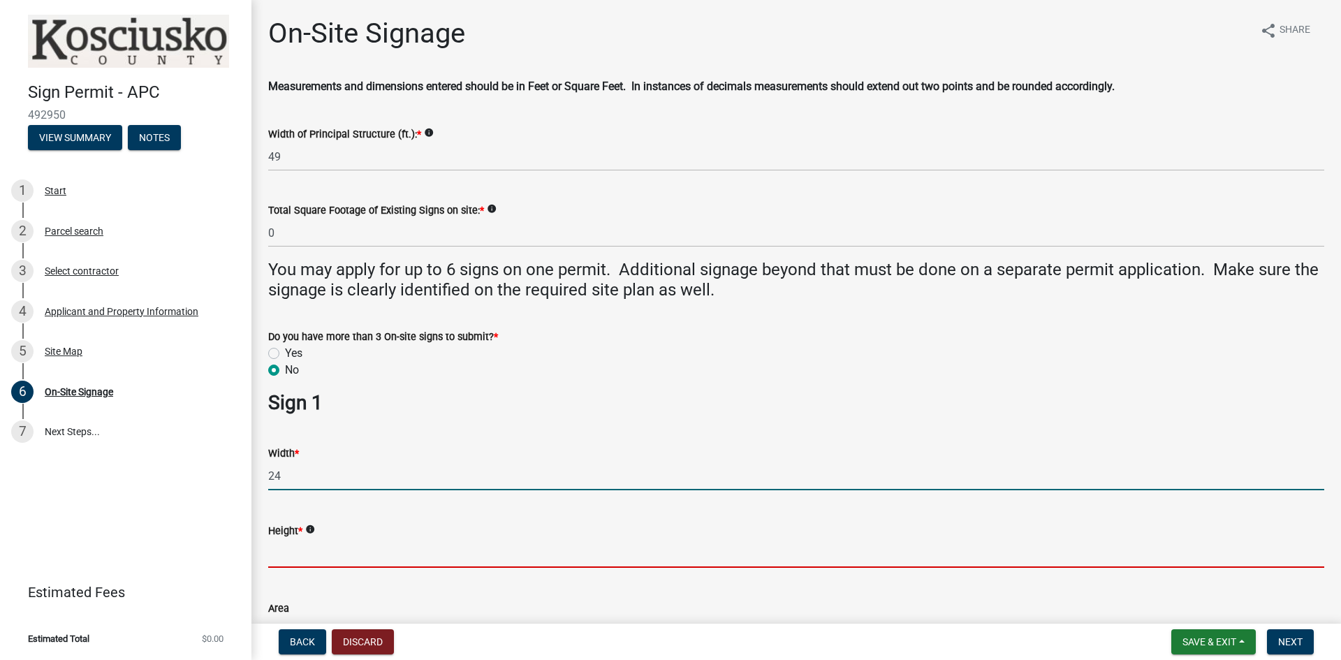
type input "24.00"
click at [290, 557] on input "text" at bounding box center [796, 553] width 1056 height 29
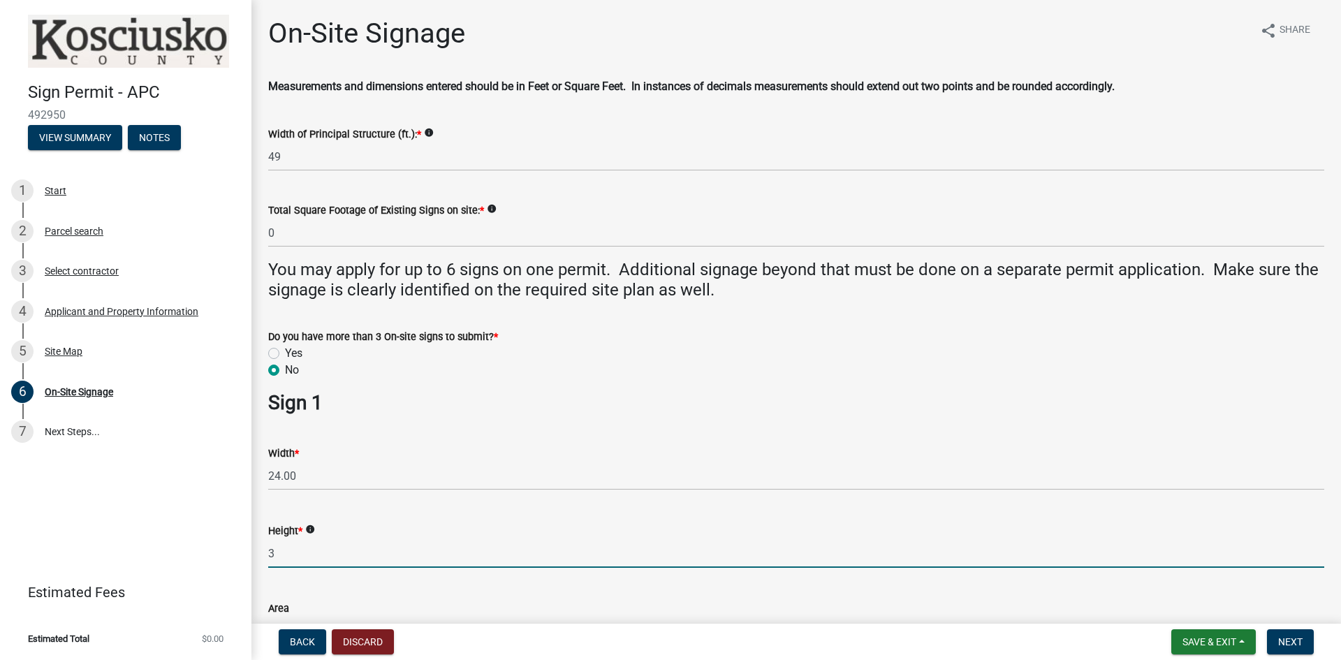
type input "3.00"
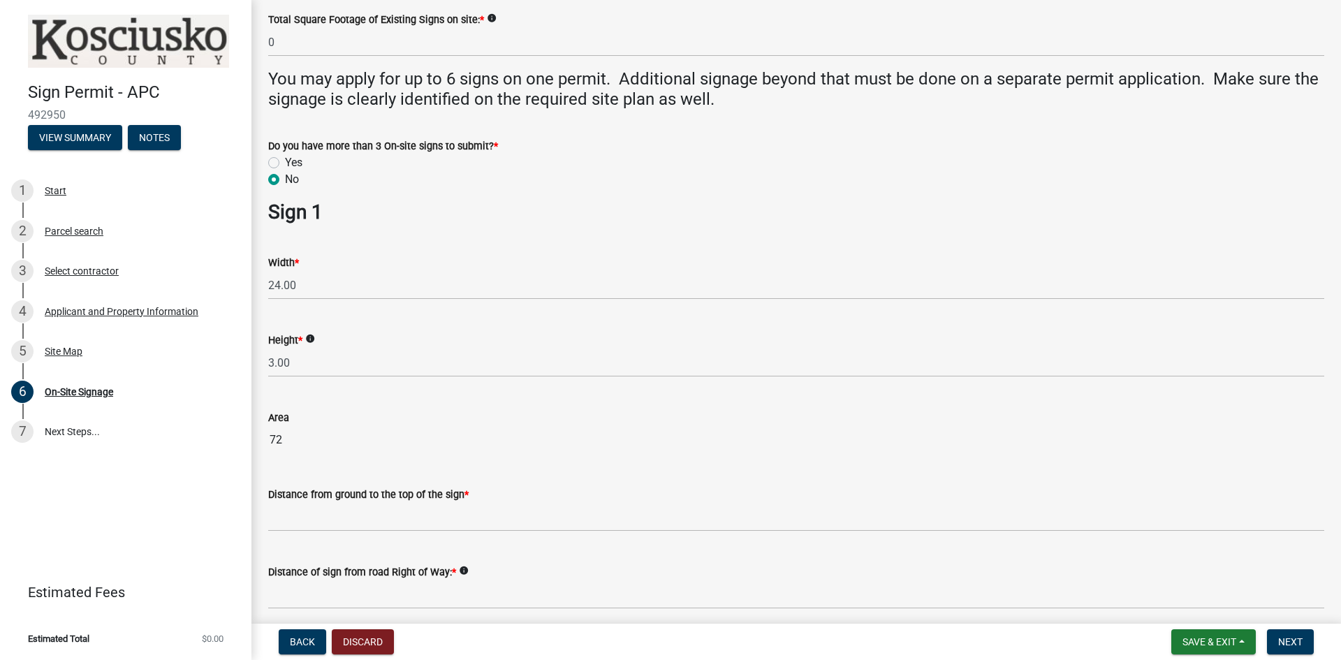
scroll to position [349, 0]
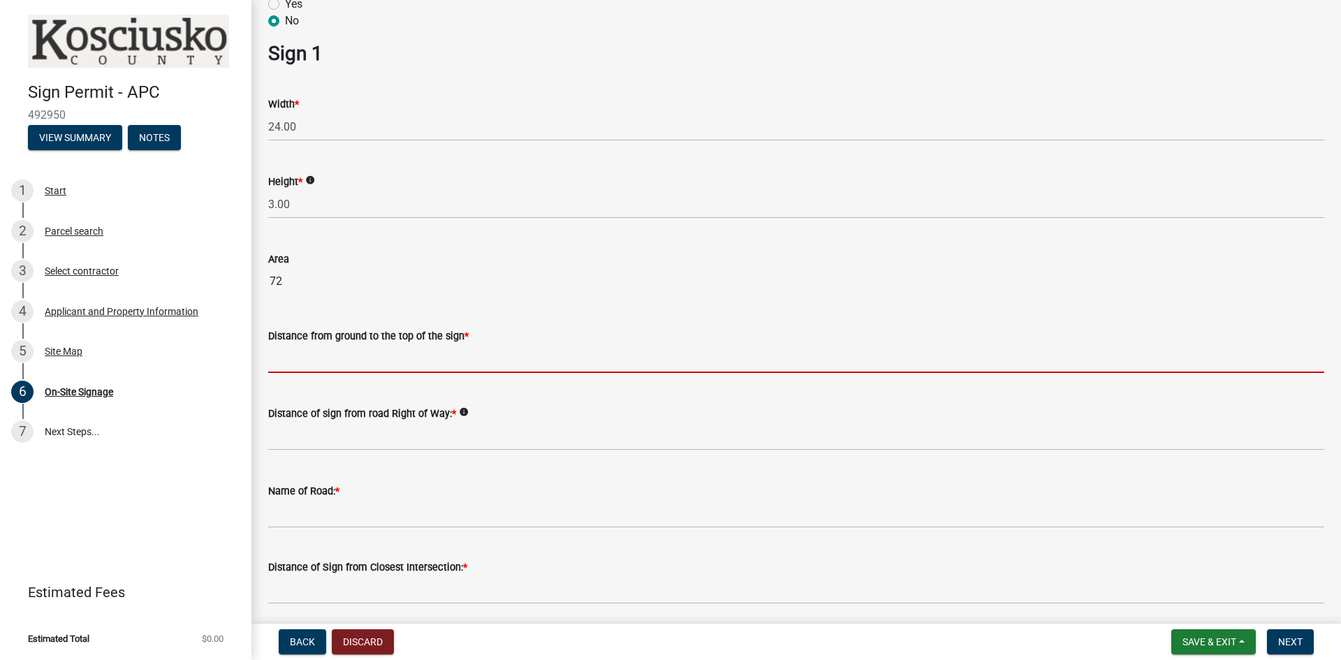
click at [297, 363] on input "text" at bounding box center [796, 358] width 1056 height 29
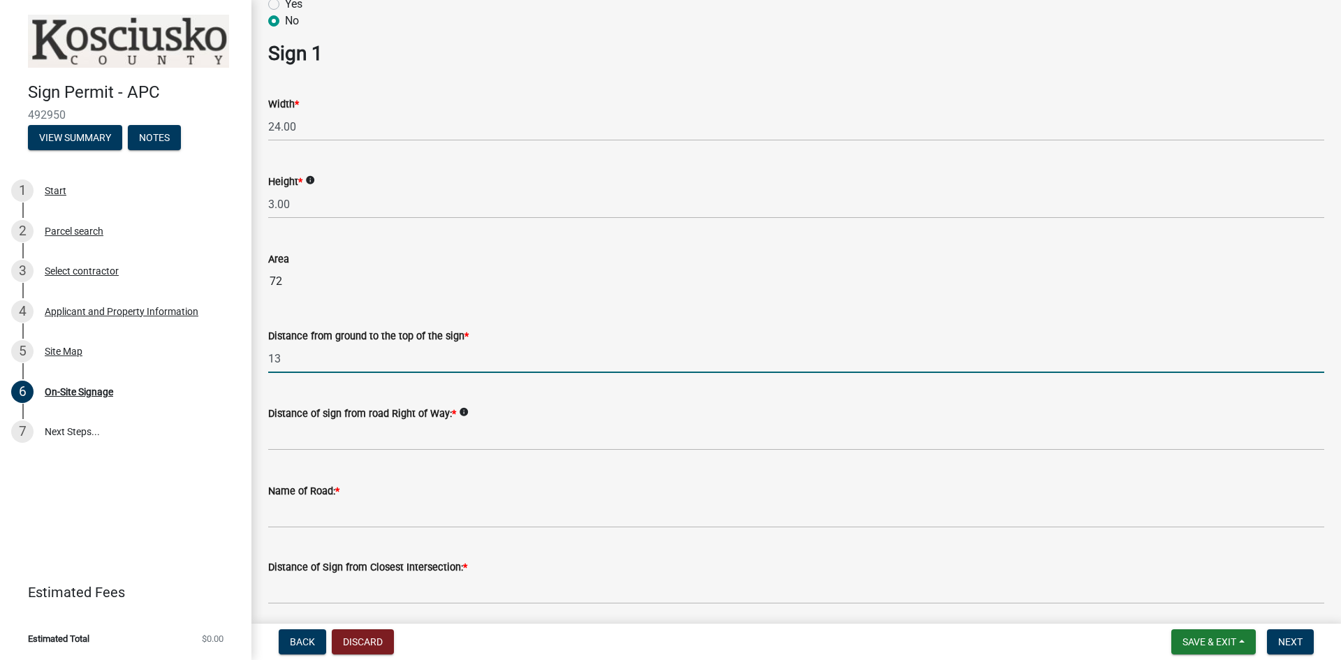
type input "13"
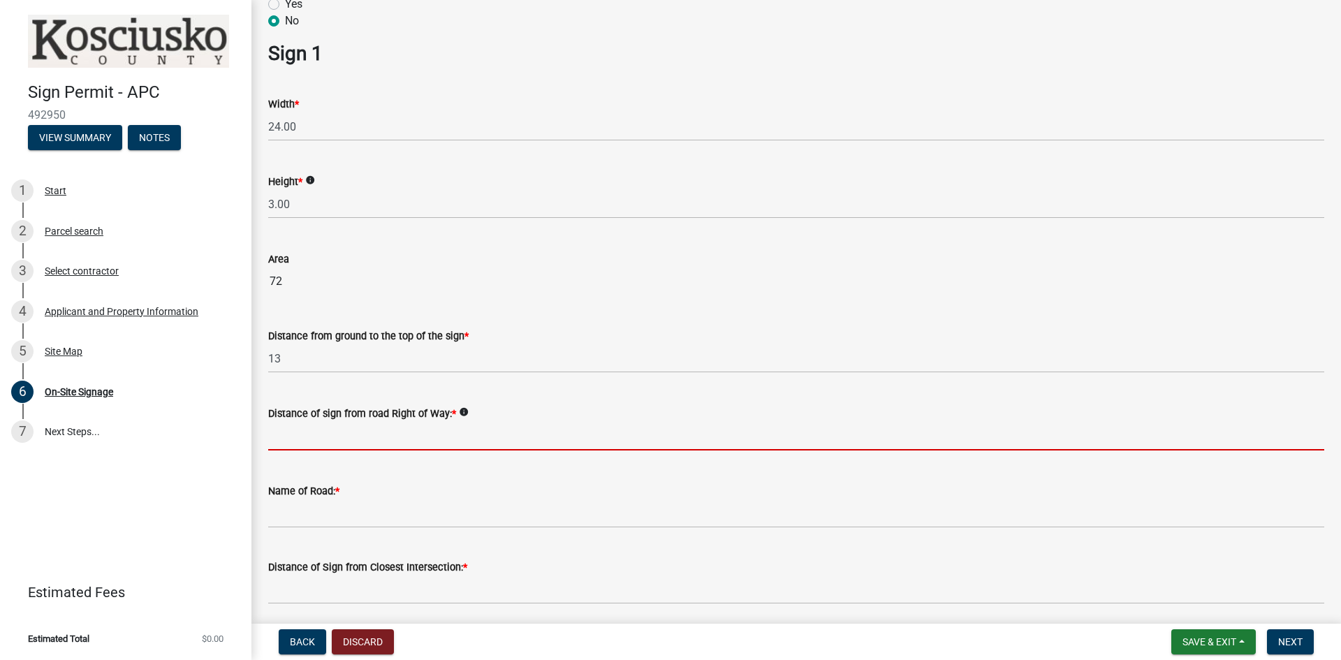
click at [317, 429] on input "text" at bounding box center [796, 436] width 1056 height 29
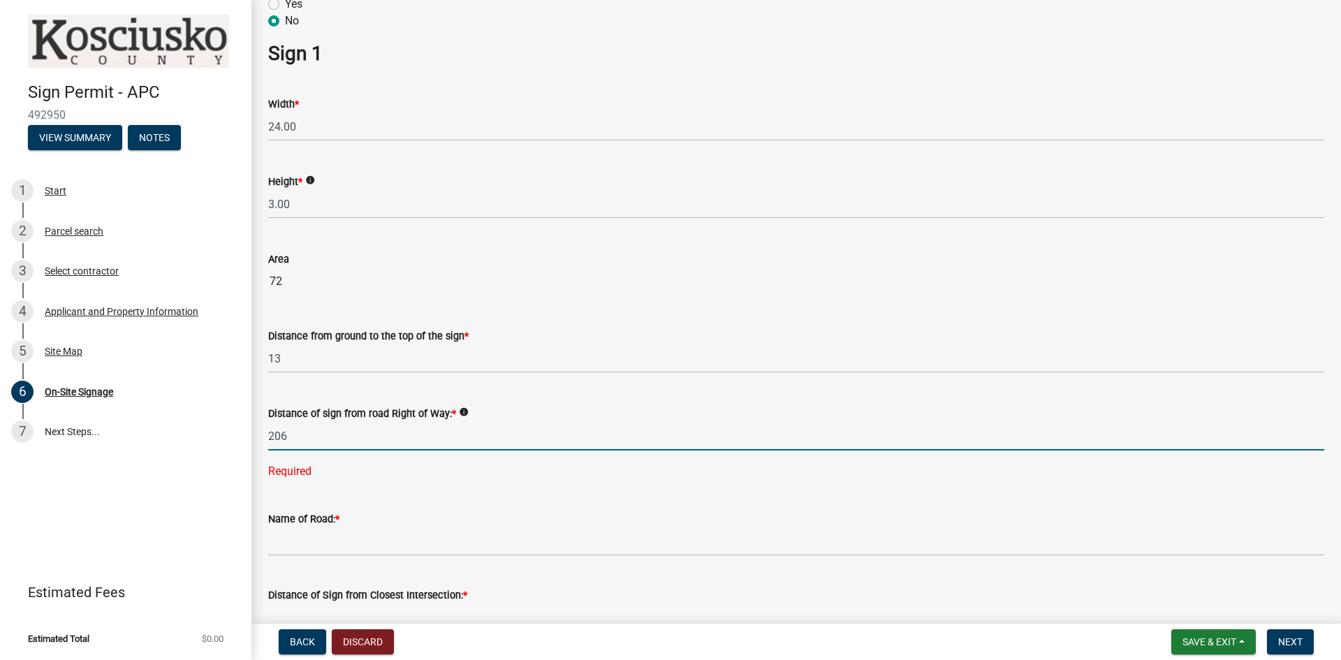
type input "206"
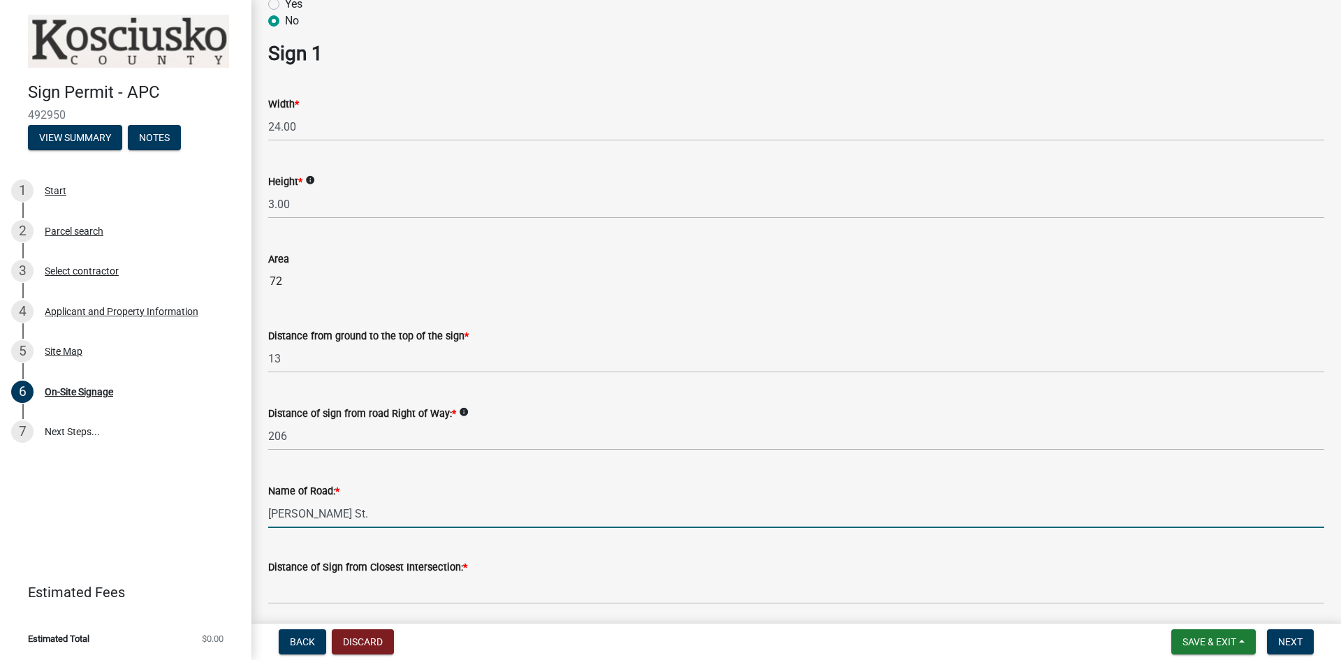
type input "[PERSON_NAME] St."
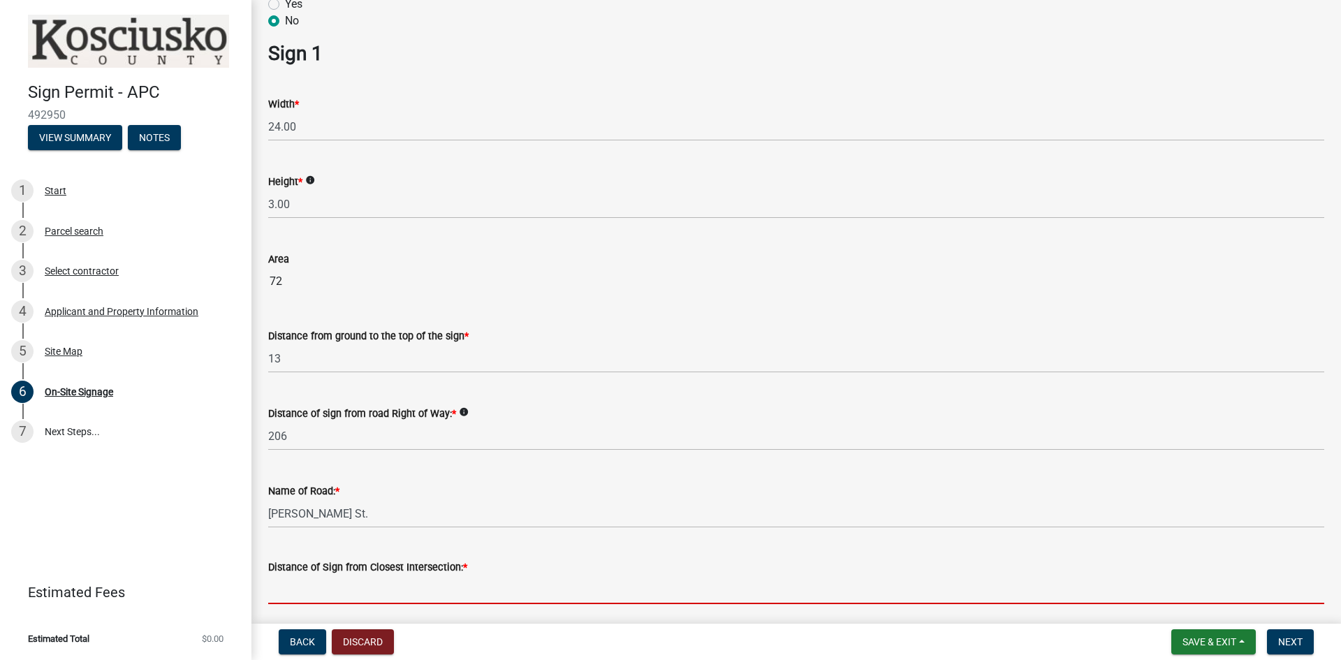
click at [291, 595] on input "text" at bounding box center [796, 589] width 1056 height 29
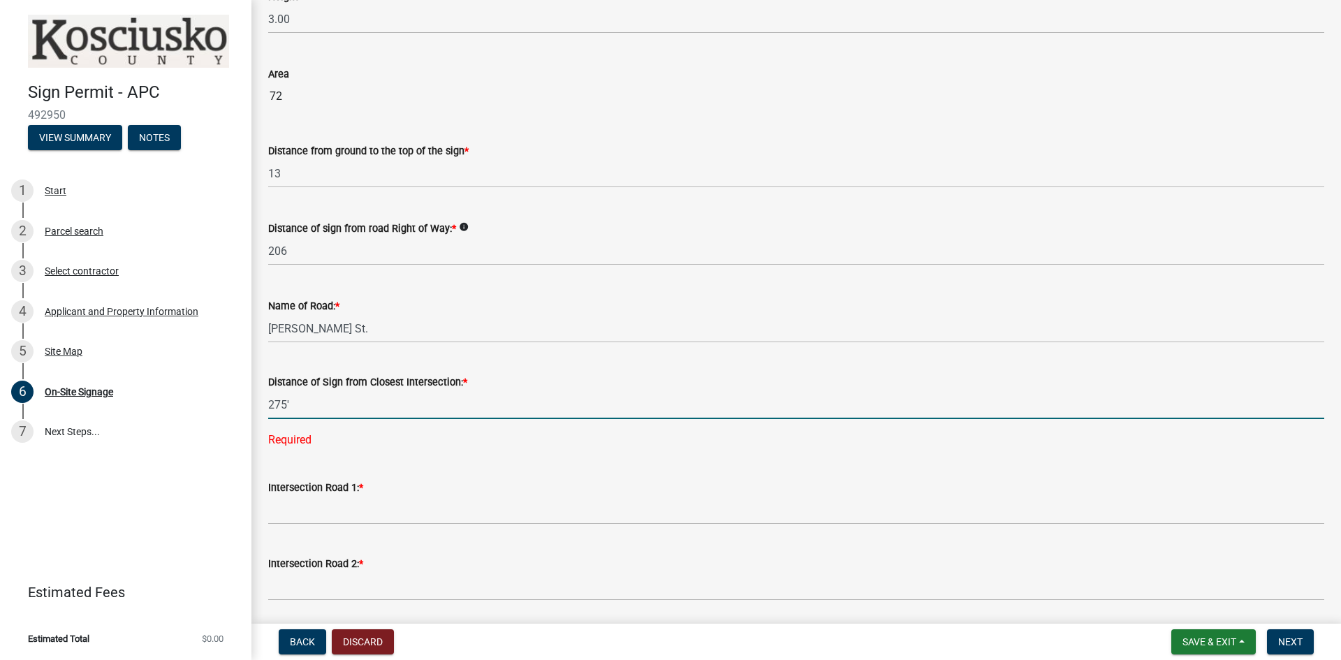
scroll to position [559, 0]
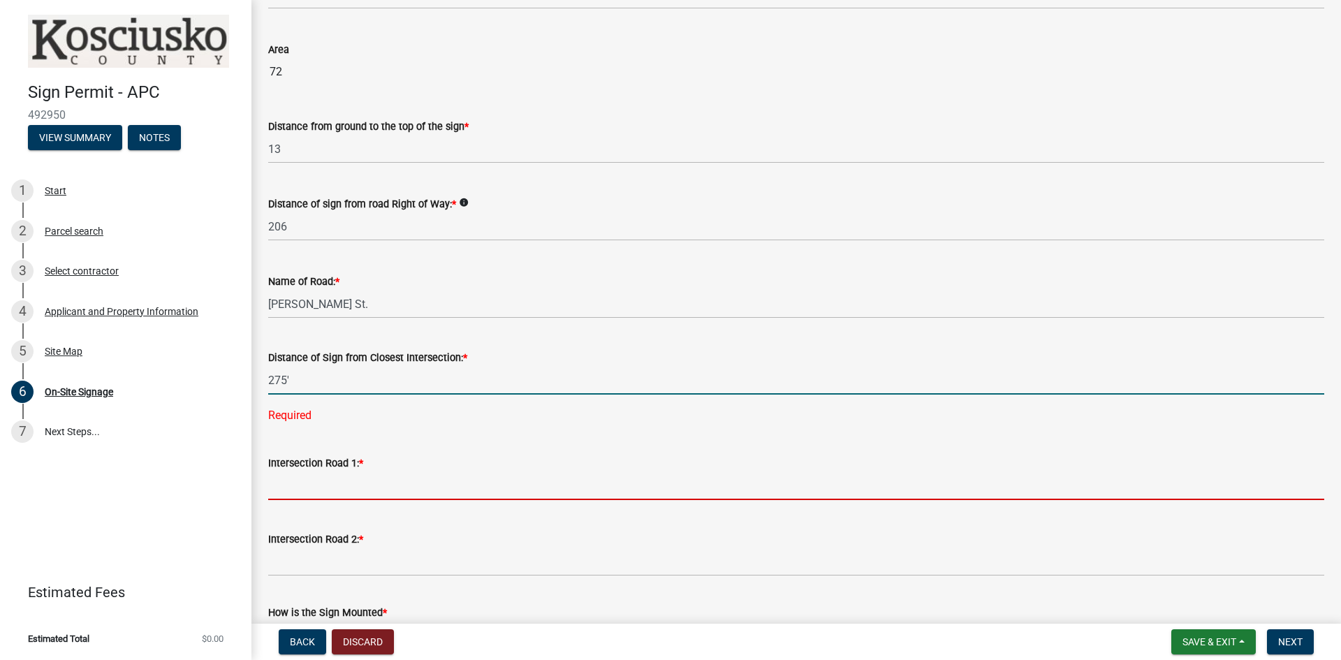
type input "275"
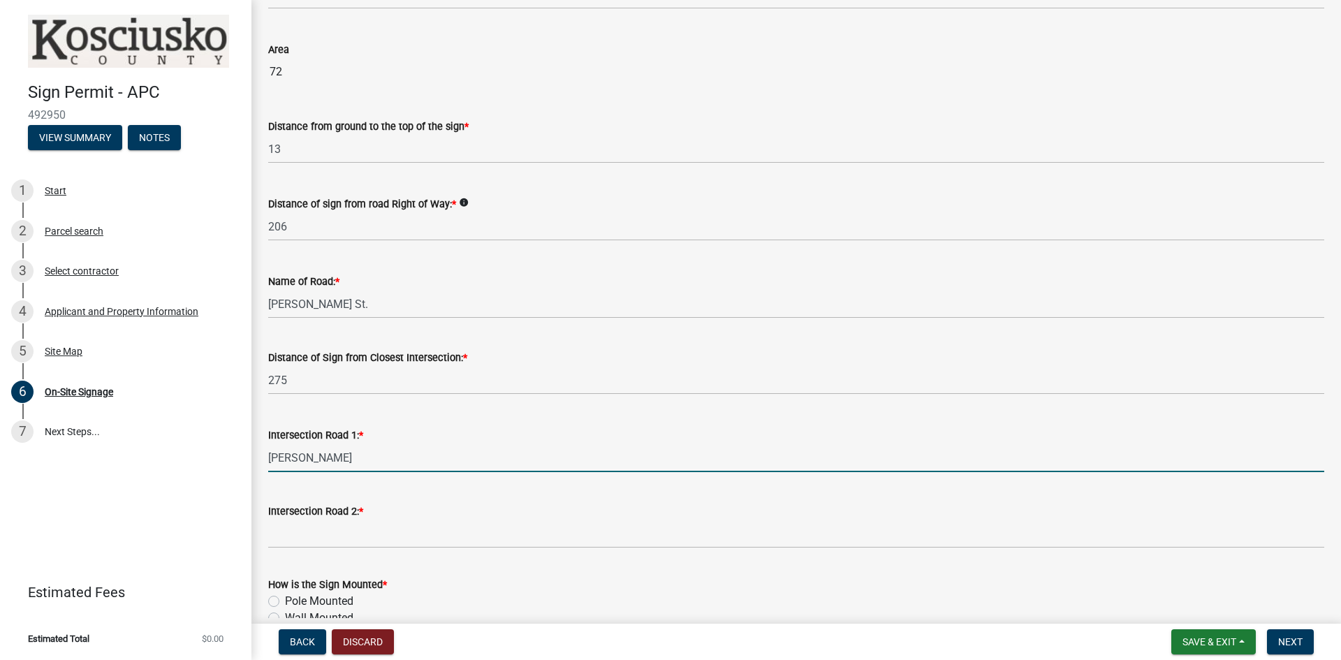
type input "[PERSON_NAME]"
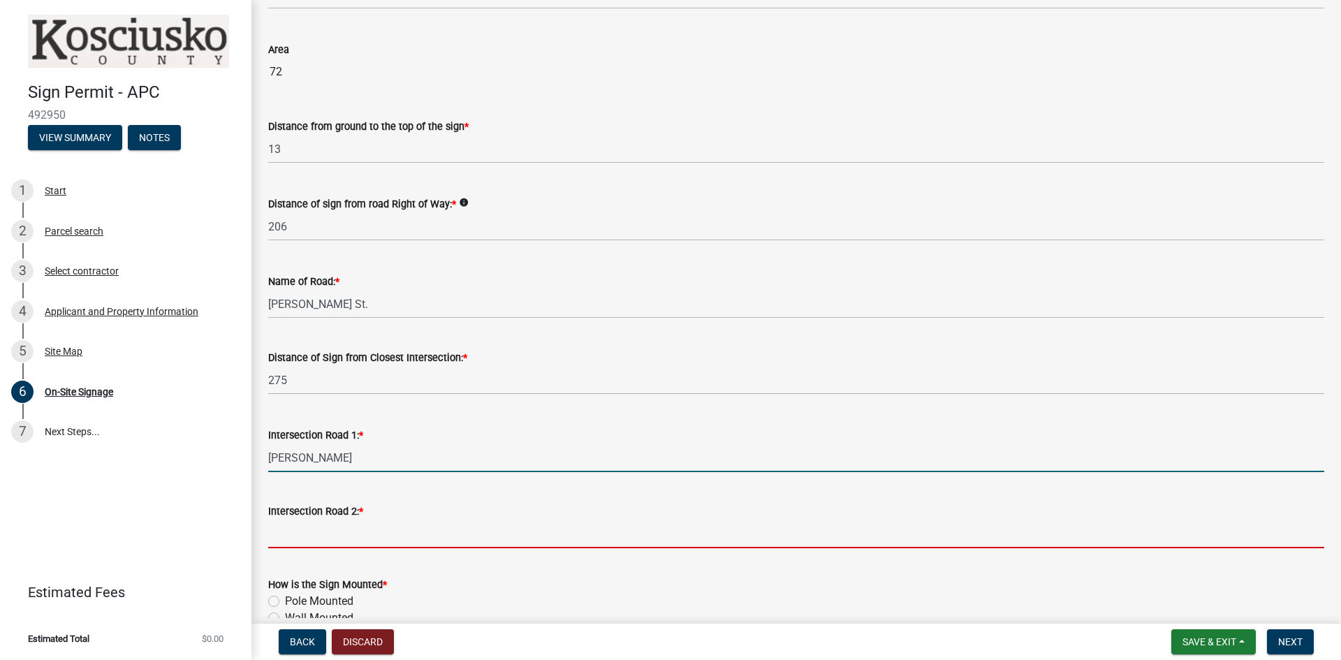
click at [284, 543] on input "Intersection Road 2: *" at bounding box center [796, 534] width 1056 height 29
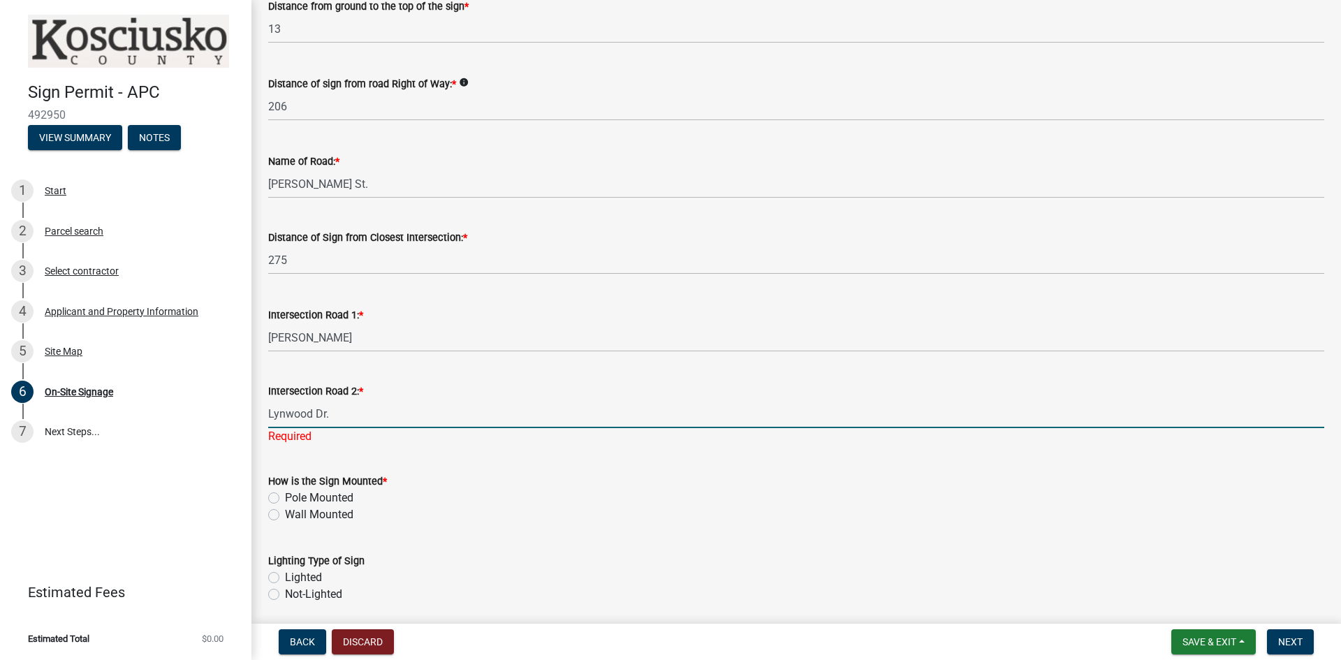
scroll to position [698, 0]
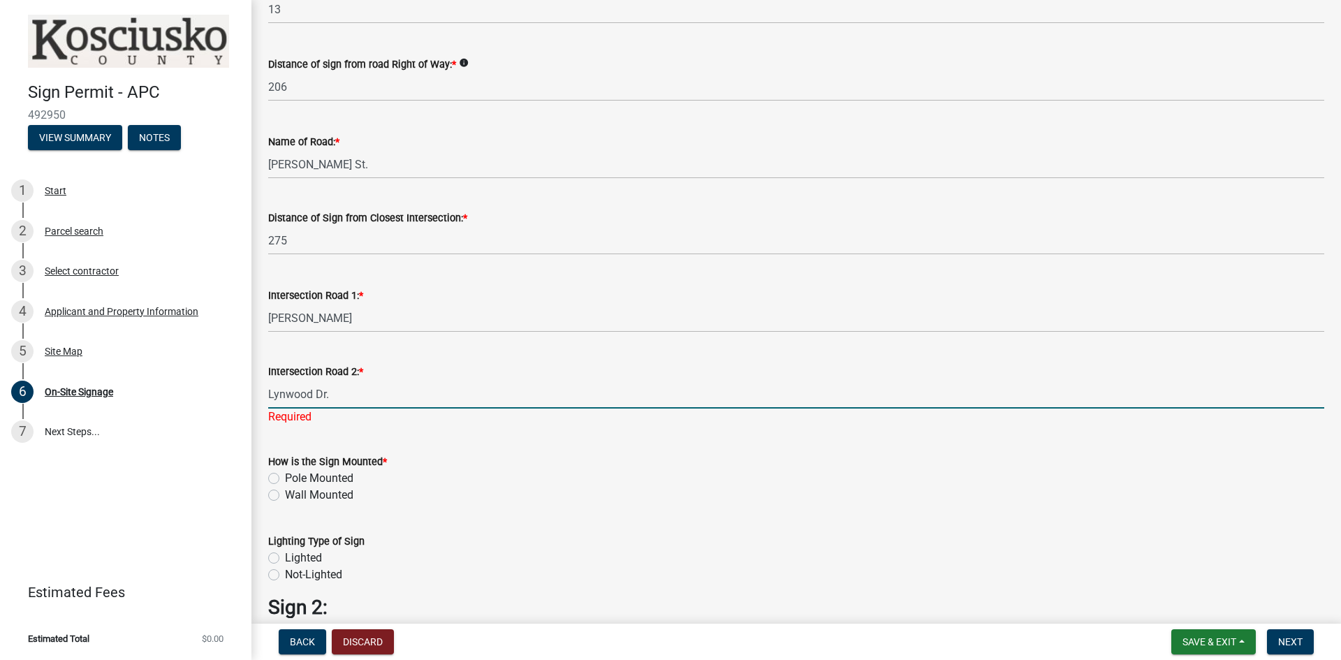
type input "Lynwood Dr."
drag, startPoint x: 274, startPoint y: 495, endPoint x: 353, endPoint y: 500, distance: 79.1
click at [274, 496] on wm-data-entity-input "How is the Sign Mounted * Pole Mounted Wall Mounted" at bounding box center [796, 476] width 1056 height 80
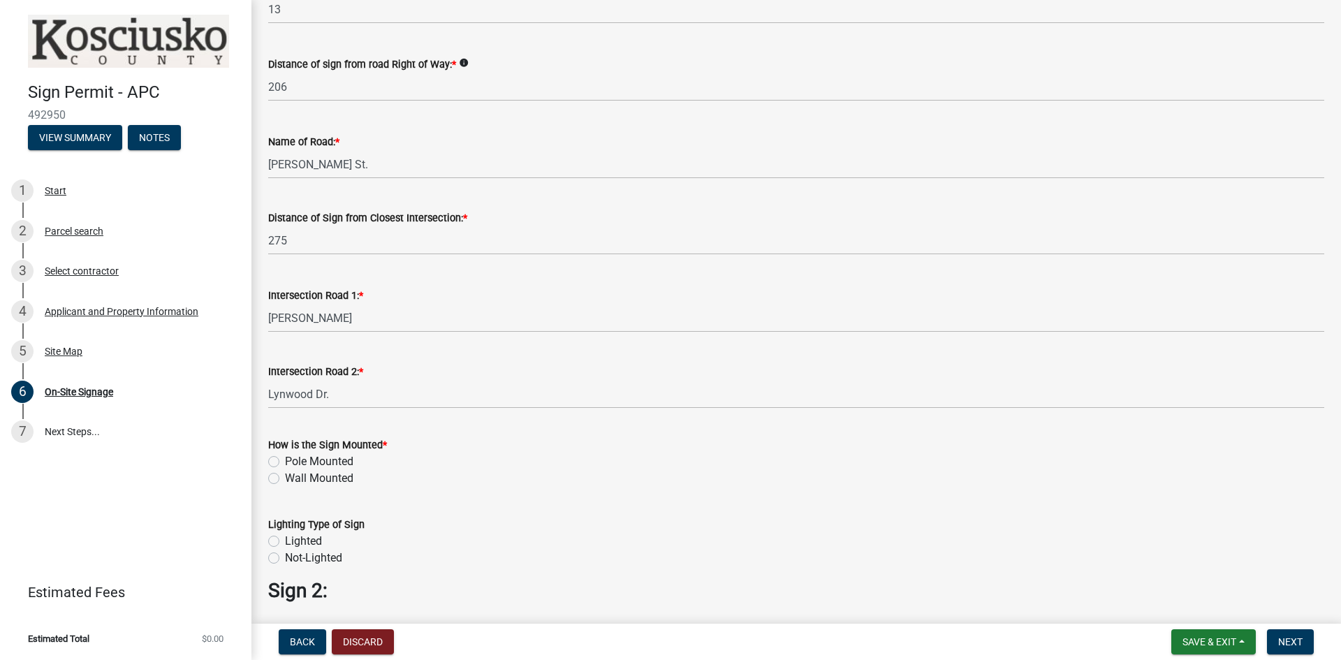
click at [285, 541] on label "Lighted" at bounding box center [303, 541] width 37 height 17
click at [285, 541] on input "Lighted" at bounding box center [289, 537] width 9 height 9
radio input "true"
click at [285, 475] on label "Wall Mounted" at bounding box center [319, 478] width 68 height 17
click at [285, 475] on input "Wall Mounted" at bounding box center [289, 474] width 9 height 9
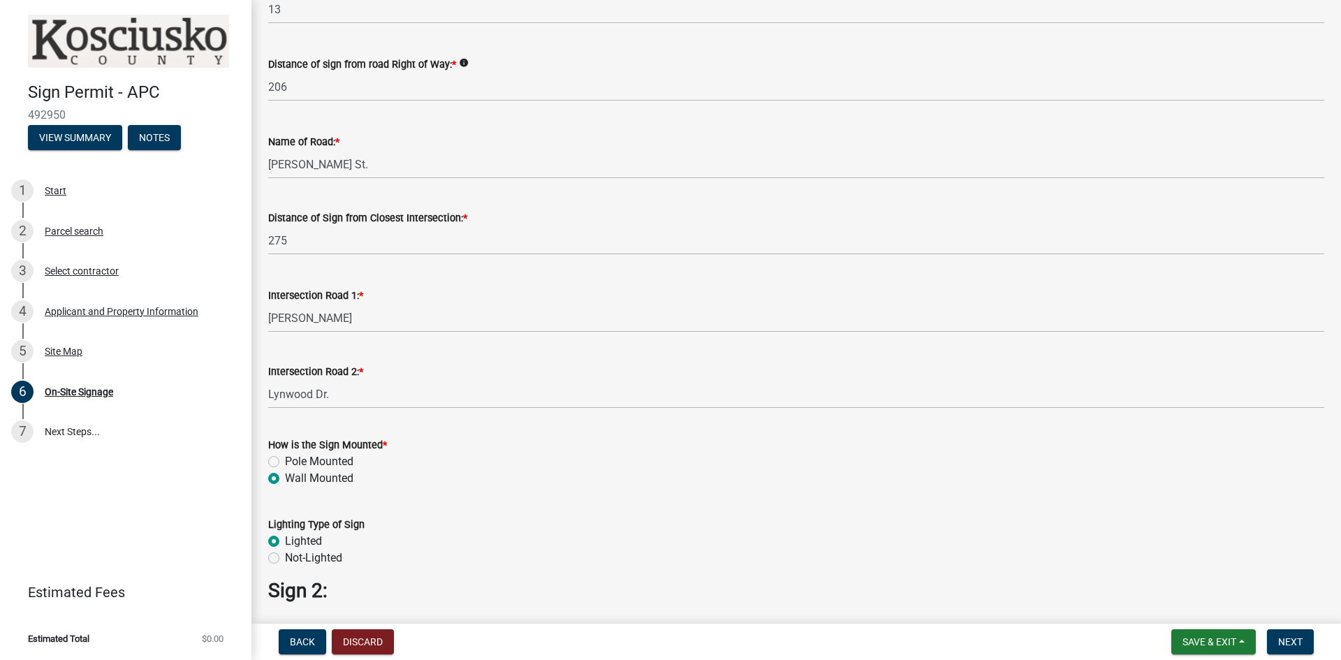
radio input "true"
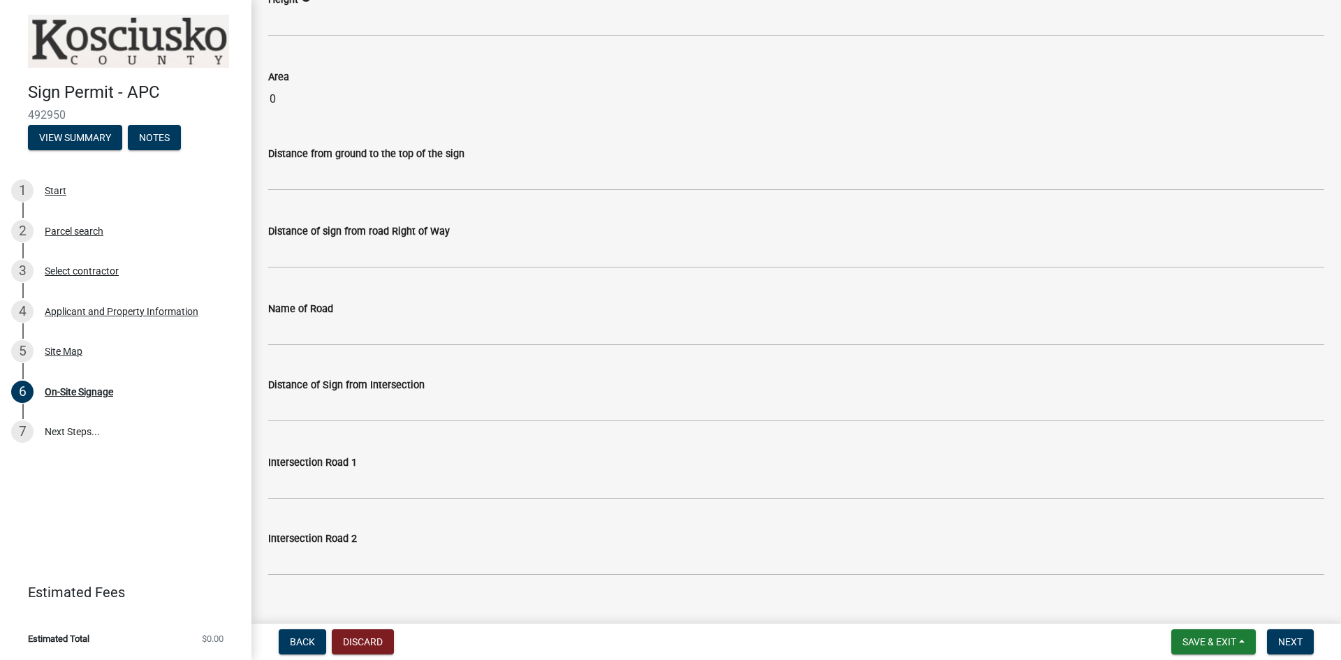
scroll to position [2328, 0]
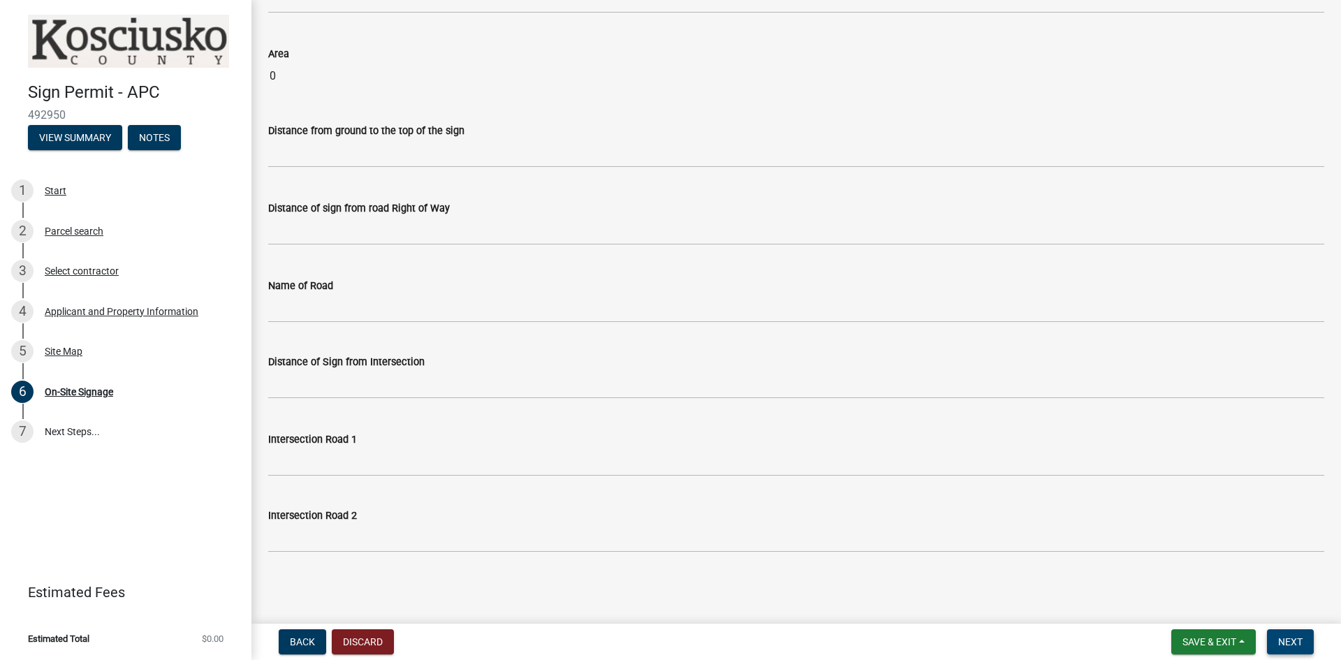
click at [1304, 642] on button "Next" at bounding box center [1290, 641] width 47 height 25
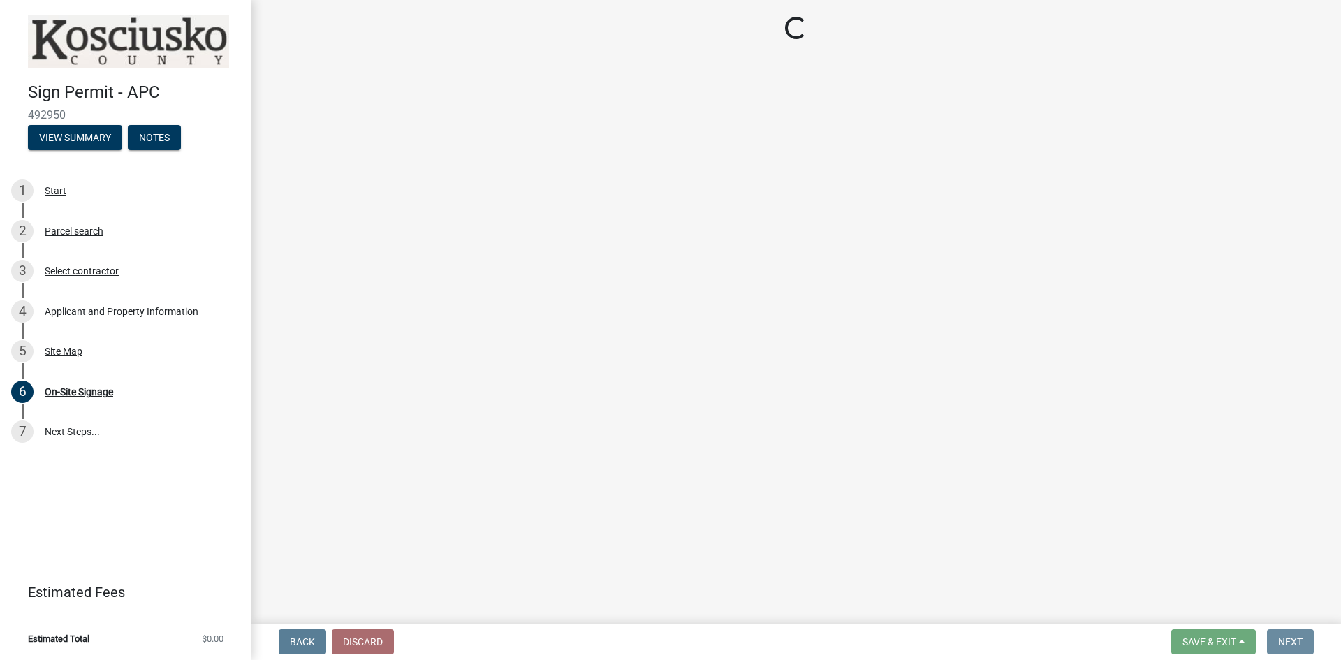
scroll to position [0, 0]
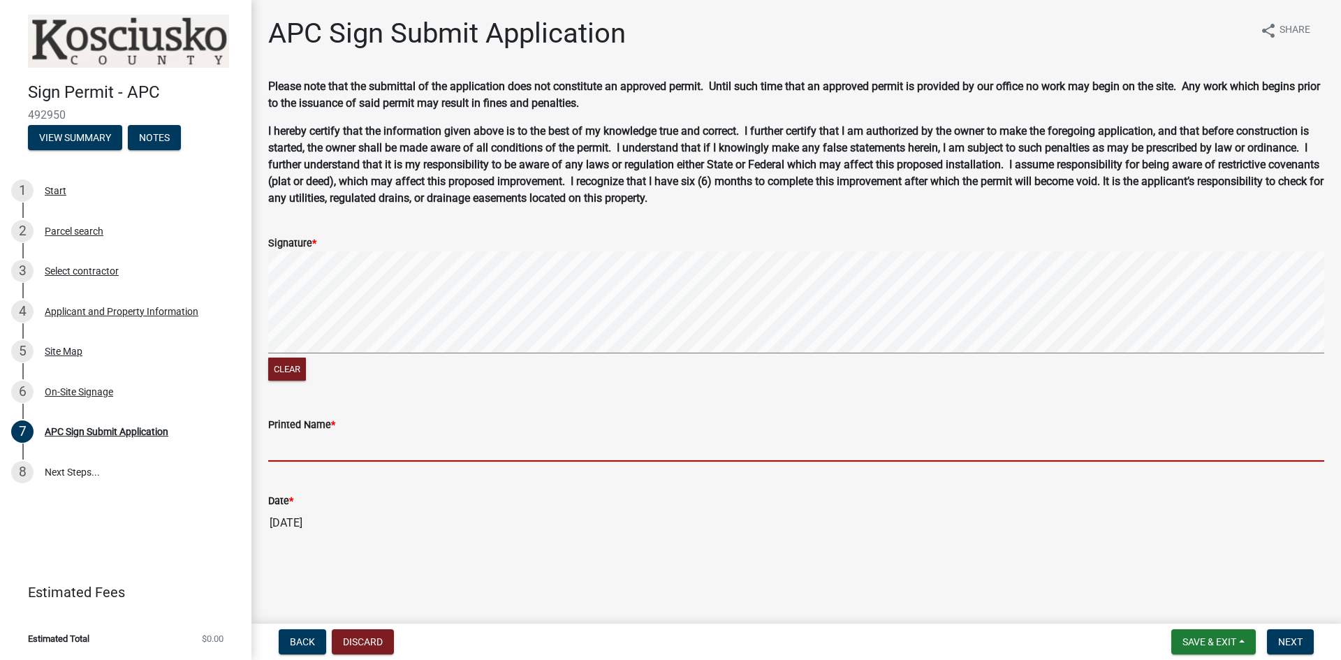
click at [302, 448] on input "Printed Name *" at bounding box center [796, 447] width 1056 height 29
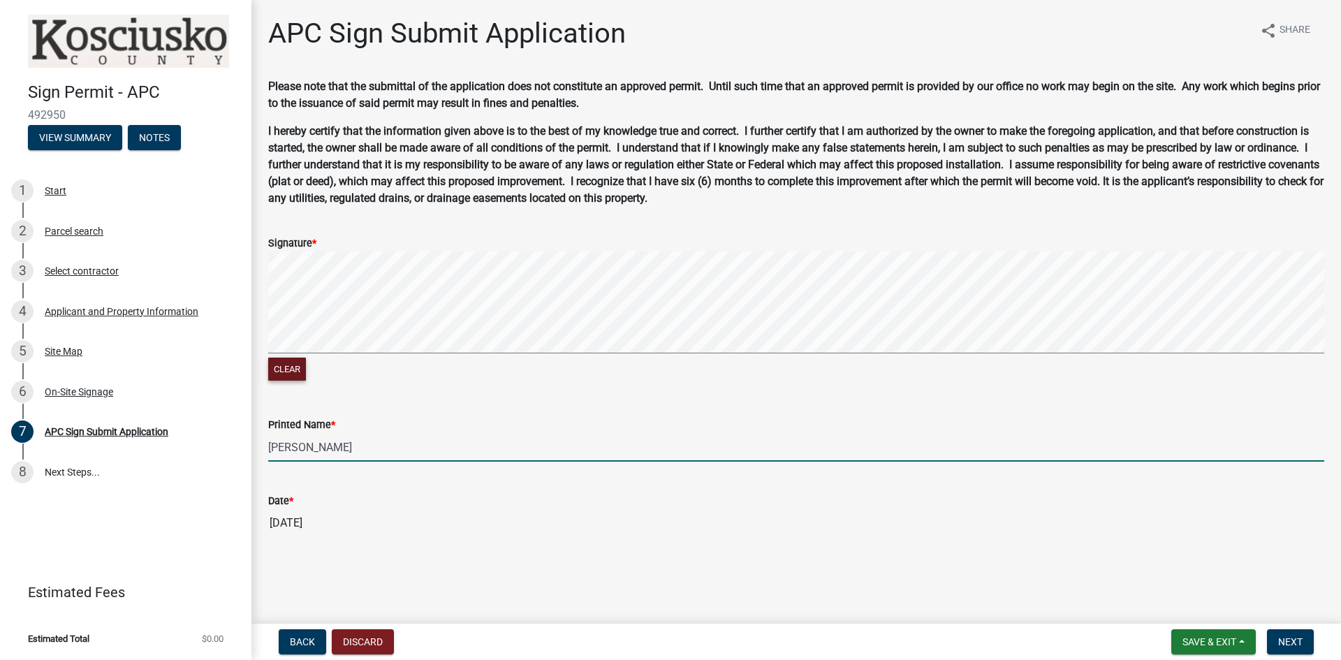
type input "[PERSON_NAME]"
drag, startPoint x: 286, startPoint y: 367, endPoint x: 279, endPoint y: 373, distance: 8.9
click at [283, 372] on button "Clear" at bounding box center [287, 369] width 38 height 23
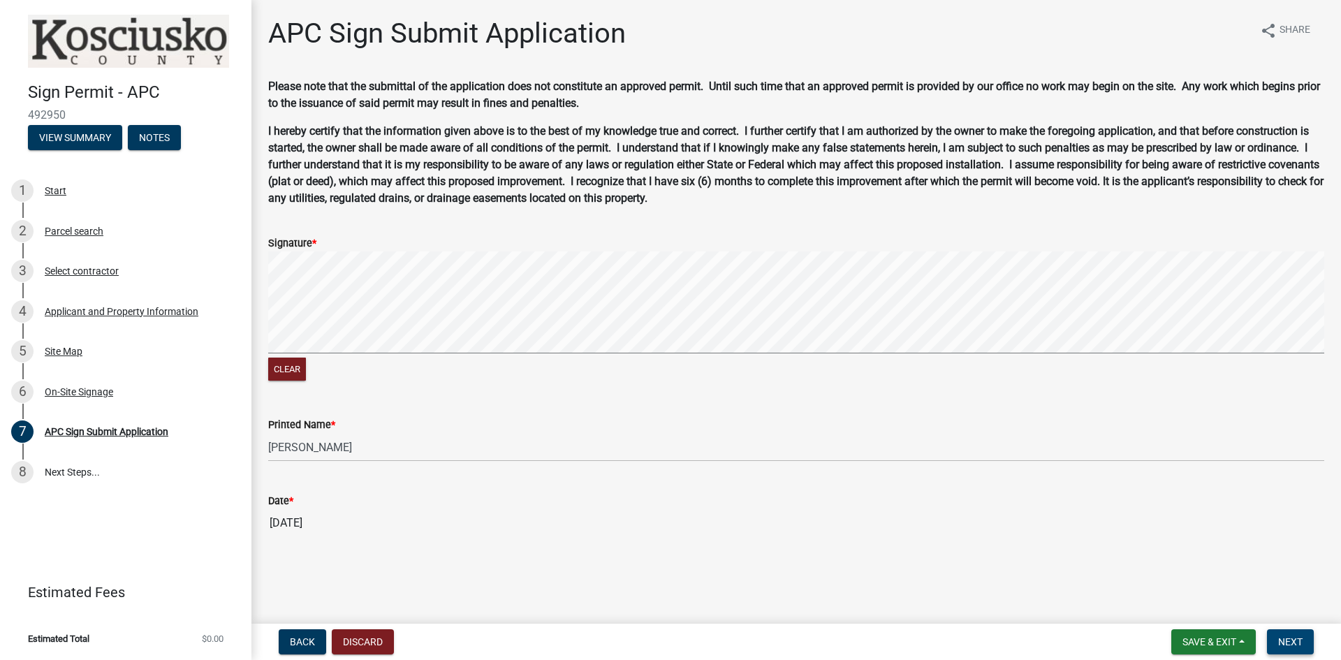
click at [1289, 641] on span "Next" at bounding box center [1290, 641] width 24 height 11
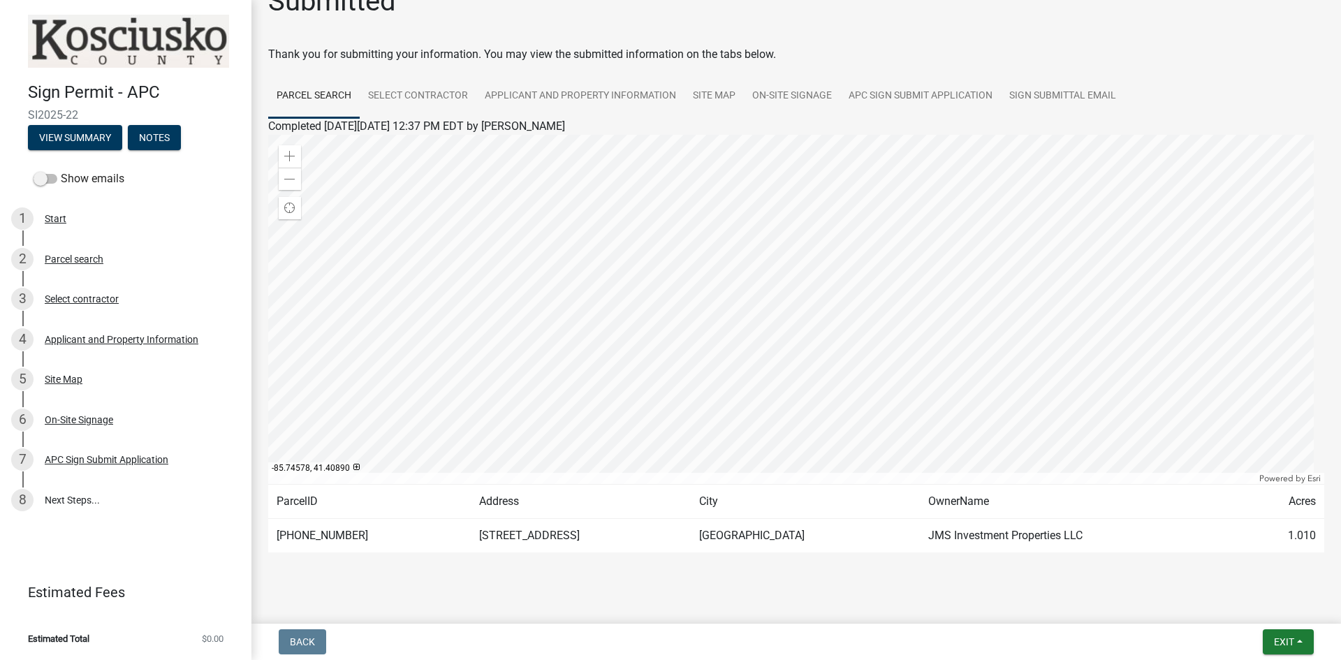
scroll to position [49, 0]
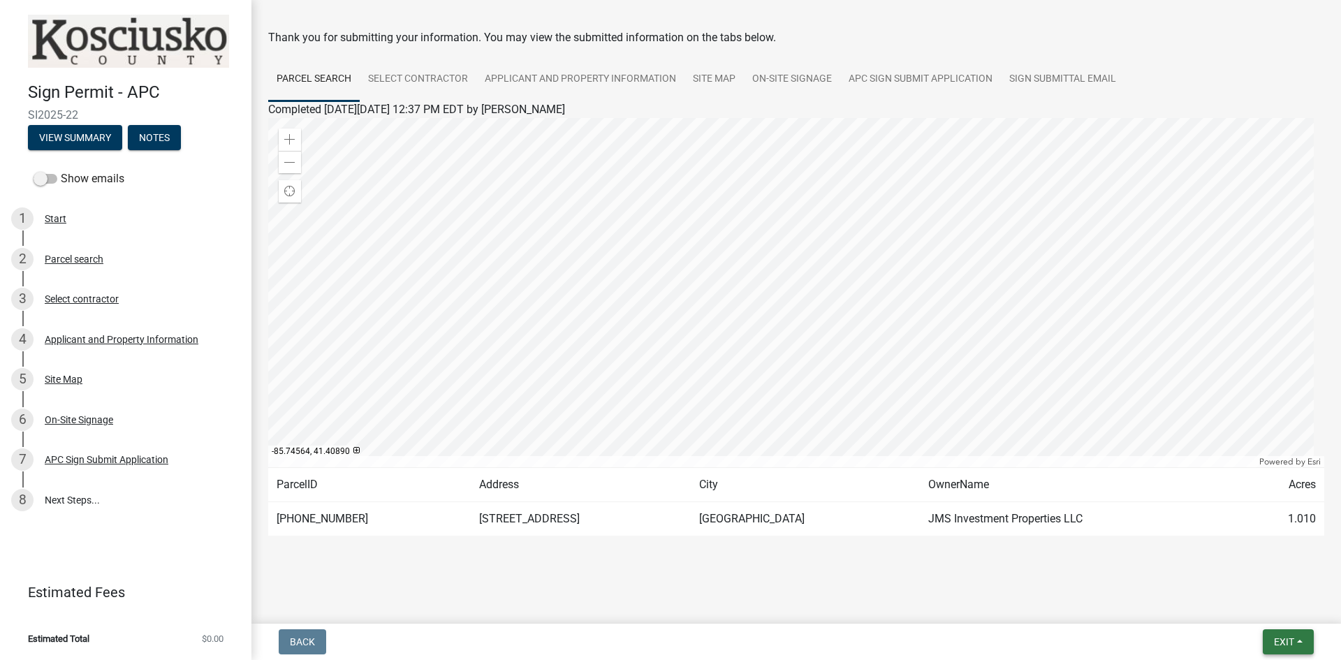
click at [1284, 638] on span "Exit" at bounding box center [1284, 641] width 20 height 11
click at [1251, 607] on button "Save & Exit" at bounding box center [1258, 606] width 112 height 34
